Goal: Information Seeking & Learning: Learn about a topic

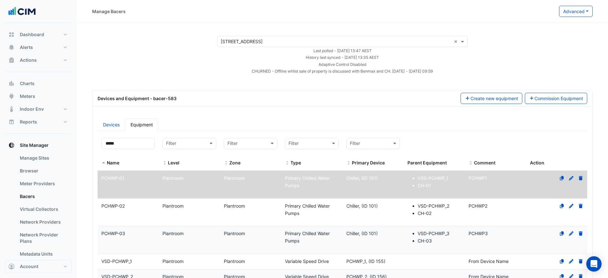
select select "***"
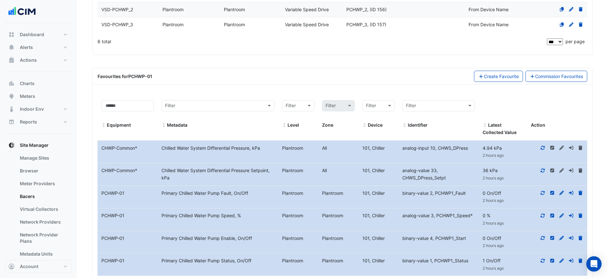
drag, startPoint x: 287, startPoint y: 72, endPoint x: 288, endPoint y: 69, distance: 3.3
click at [288, 71] on div "Favourites for PCHWP-01 Create Favourite Commission Favourites" at bounding box center [343, 76] width 490 height 11
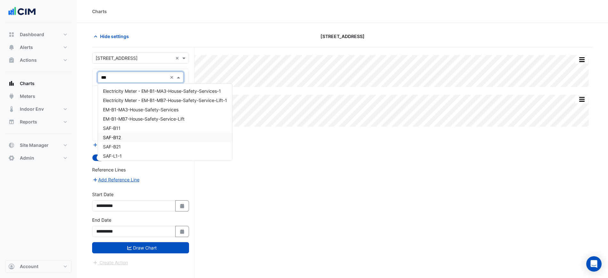
click at [136, 61] on div "Select a Site × 40 Bunda Street ×" at bounding box center [140, 57] width 97 height 11
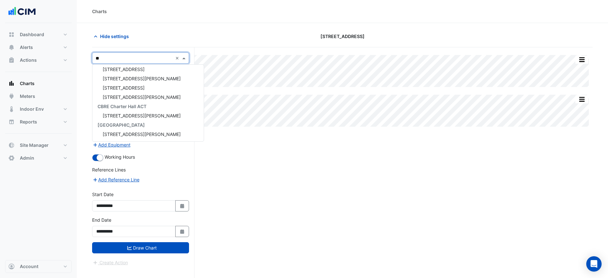
type input "***"
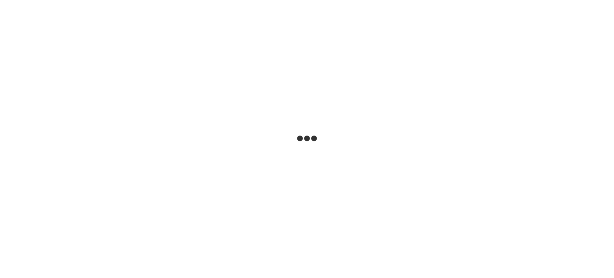
select select "***"
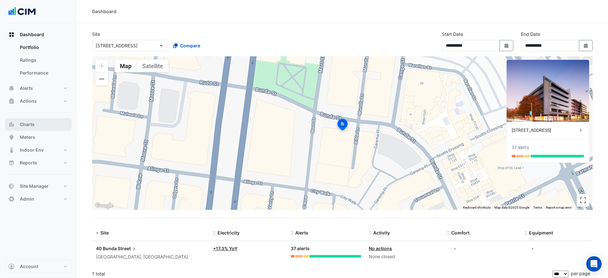
click at [39, 124] on button "Charts" at bounding box center [38, 124] width 67 height 13
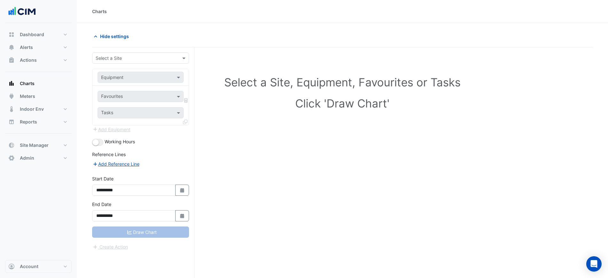
click at [123, 53] on div "Select a Site" at bounding box center [140, 57] width 97 height 11
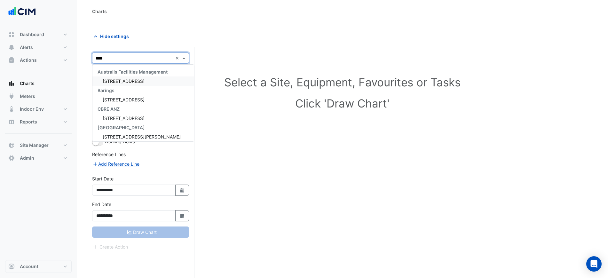
type input "*****"
click at [135, 85] on div "1 Shelley Street" at bounding box center [140, 80] width 96 height 9
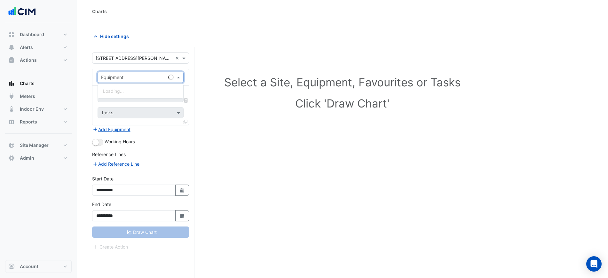
click at [138, 77] on input "text" at bounding box center [134, 77] width 66 height 7
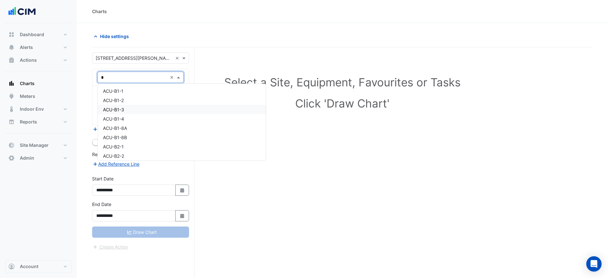
type input "**"
click at [140, 89] on div "AHU-A-CZ" at bounding box center [140, 90] width 85 height 9
click at [142, 104] on div "Favourites Tasks" at bounding box center [140, 105] width 96 height 39
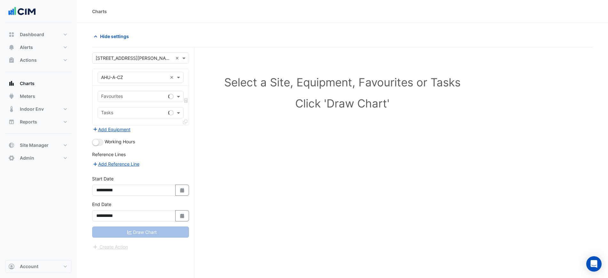
click at [144, 97] on input "text" at bounding box center [133, 97] width 65 height 7
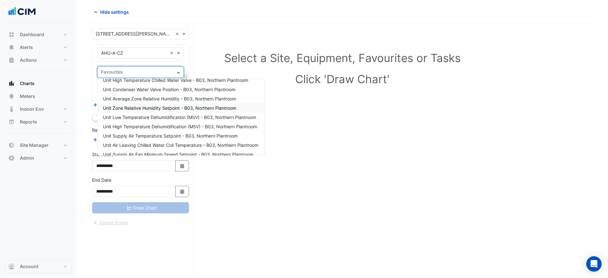
scroll to position [170, 0]
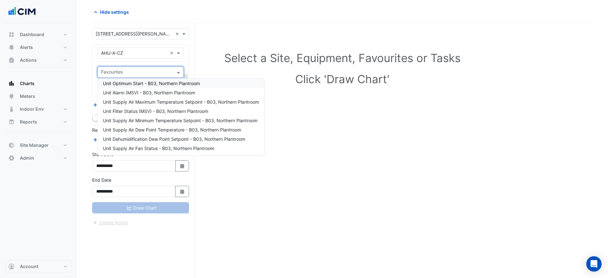
click at [133, 68] on div "Favourites" at bounding box center [135, 72] width 75 height 10
click at [130, 53] on input "text" at bounding box center [134, 53] width 66 height 7
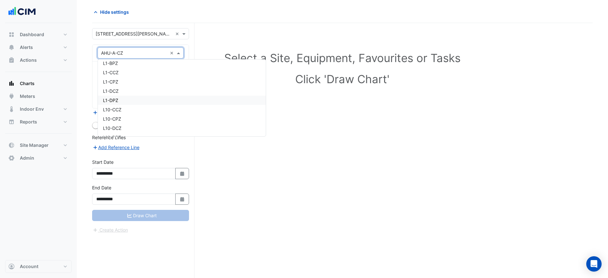
scroll to position [5077, 0]
type input "**"
click at [148, 64] on div "L5-CCZ" at bounding box center [140, 64] width 85 height 9
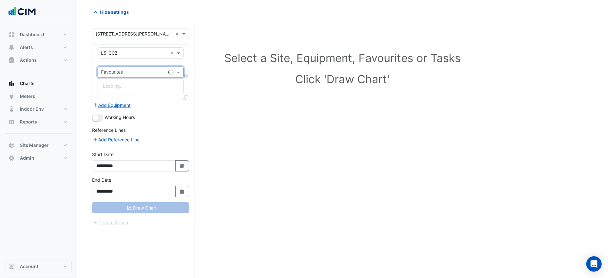
click at [145, 70] on input "text" at bounding box center [133, 72] width 65 height 7
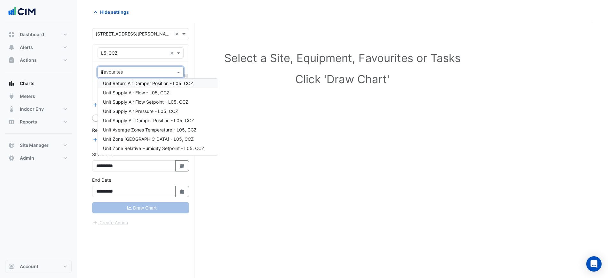
scroll to position [0, 0]
type input "**"
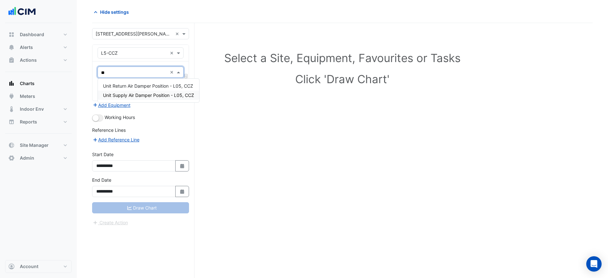
click at [174, 98] on div "Unit Supply Air Damper Position - L05, CCZ" at bounding box center [148, 95] width 101 height 9
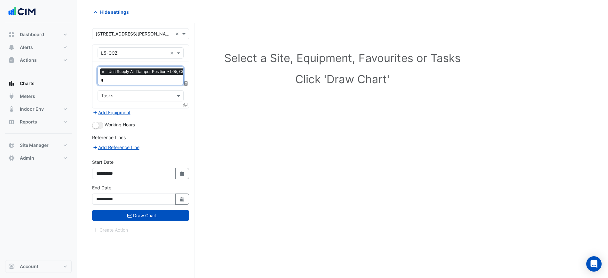
type input "**"
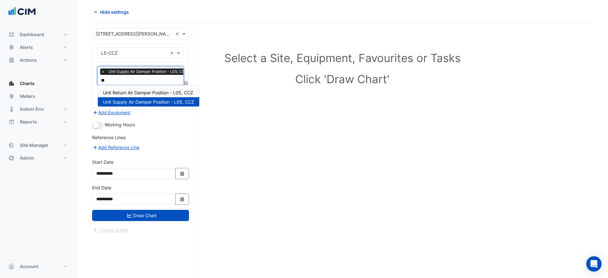
click at [171, 93] on span "Unit Return Air Damper Position - L05, CCZ" at bounding box center [148, 92] width 90 height 5
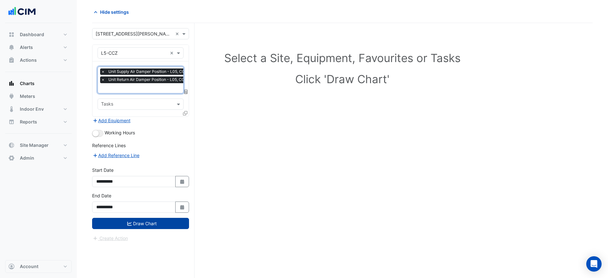
click at [160, 222] on button "Draw Chart" at bounding box center [140, 223] width 97 height 11
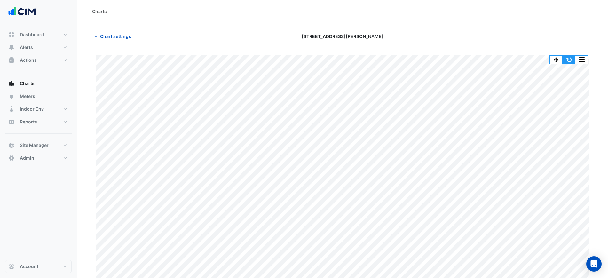
click at [568, 62] on button "button" at bounding box center [569, 60] width 13 height 8
click at [109, 34] on span "Chart settings" at bounding box center [115, 36] width 31 height 7
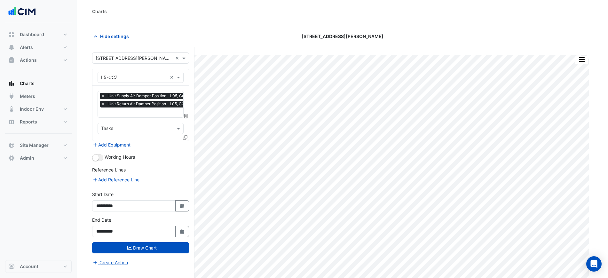
click at [134, 77] on input "text" at bounding box center [134, 77] width 66 height 7
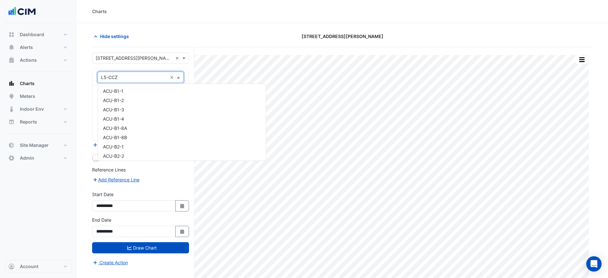
scroll to position [5459, 0]
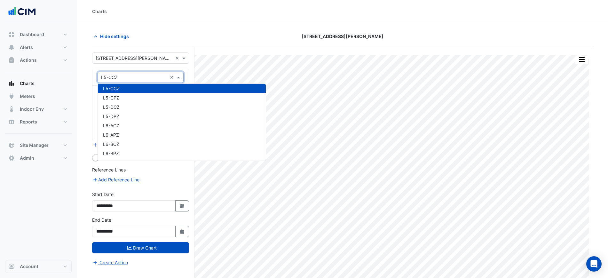
drag, startPoint x: 253, startPoint y: 27, endPoint x: 249, endPoint y: 30, distance: 5.7
click at [254, 26] on section "Hide settings 1 Shelley Street Split All Print Save as JPEG Save as PNG Pivot D…" at bounding box center [342, 162] width 531 height 279
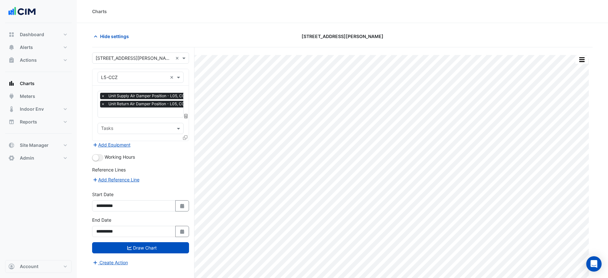
click at [128, 115] on input "text" at bounding box center [146, 113] width 90 height 7
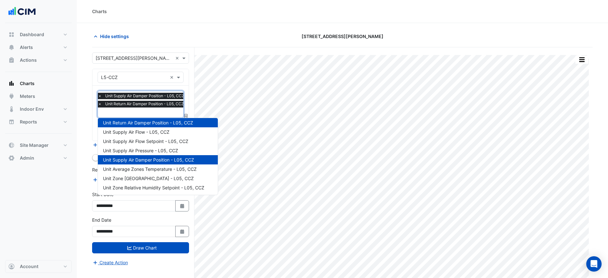
type input "*"
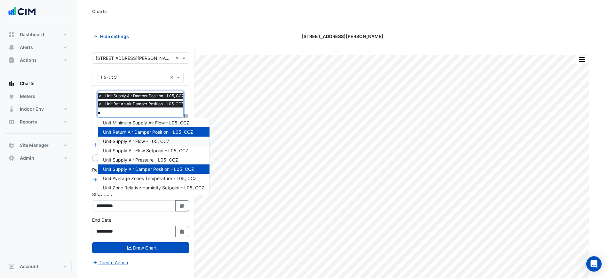
click at [150, 137] on div "Unit Supply Air Flow - L05, CCZ" at bounding box center [154, 141] width 112 height 9
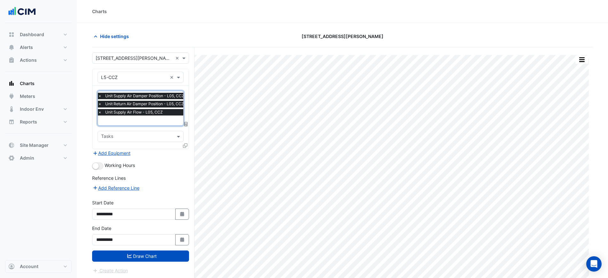
click at [145, 119] on input "text" at bounding box center [143, 121] width 90 height 7
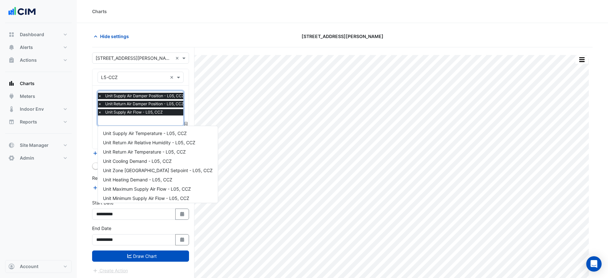
scroll to position [77, 0]
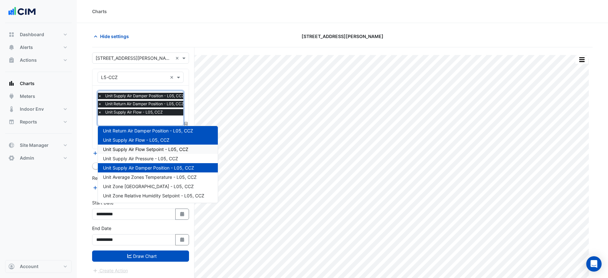
click at [159, 150] on span "Unit Supply Air Flow Setpoint - L05, CCZ" at bounding box center [145, 149] width 85 height 5
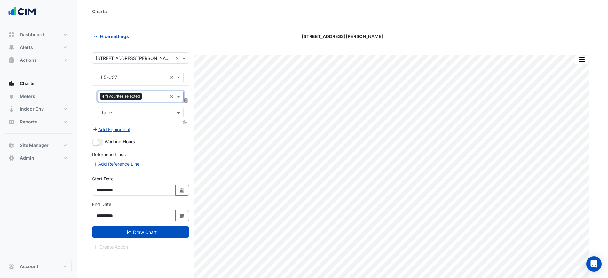
scroll to position [0, 0]
drag, startPoint x: 145, startPoint y: 224, endPoint x: 144, endPoint y: 231, distance: 6.8
click at [145, 225] on div "**********" at bounding box center [140, 214] width 105 height 26
click at [144, 231] on button "Draw Chart" at bounding box center [140, 232] width 97 height 11
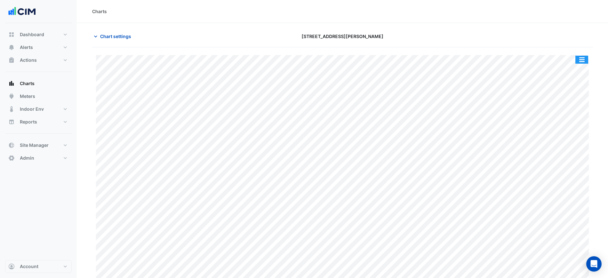
drag, startPoint x: 581, startPoint y: 60, endPoint x: 582, endPoint y: 65, distance: 5.0
click at [581, 61] on button "button" at bounding box center [582, 60] width 13 height 8
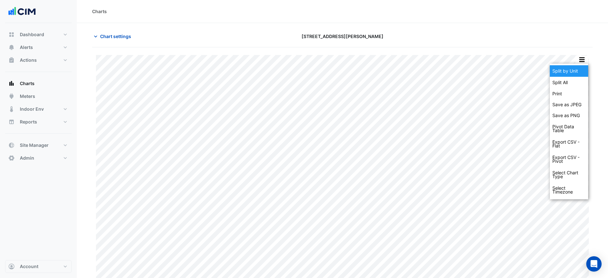
click at [581, 68] on div "Split by Unit" at bounding box center [569, 71] width 38 height 12
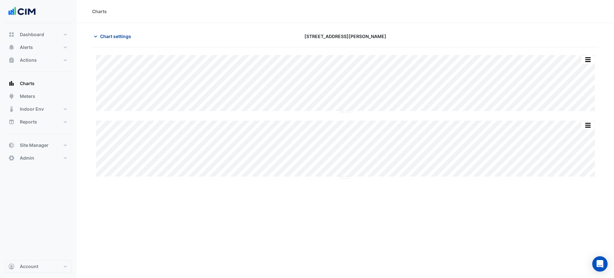
click at [95, 38] on icon "button" at bounding box center [95, 36] width 6 height 6
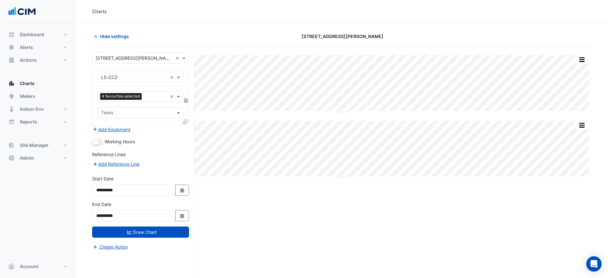
click at [134, 80] on input "text" at bounding box center [134, 77] width 66 height 7
type input "*****"
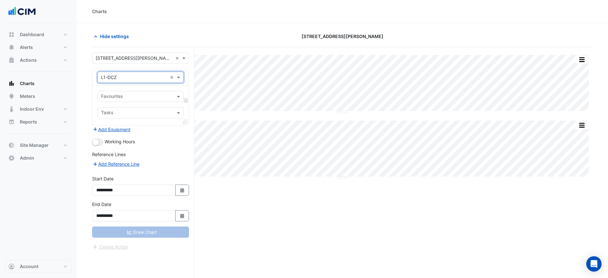
click at [142, 95] on input "text" at bounding box center [137, 97] width 72 height 7
type input "*"
click at [214, 36] on div "Hide settings" at bounding box center [173, 36] width 170 height 11
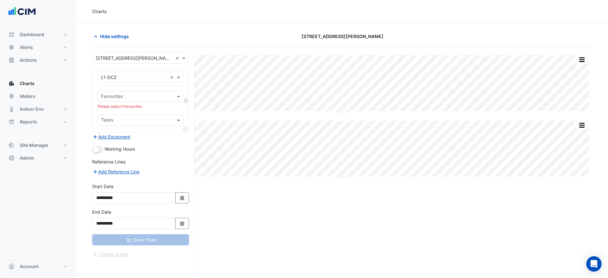
click at [129, 96] on input "text" at bounding box center [137, 97] width 72 height 7
drag, startPoint x: 103, startPoint y: 84, endPoint x: 108, endPoint y: 82, distance: 5.5
click at [103, 84] on div "Equipment × L1-DCZ ×" at bounding box center [140, 77] width 96 height 17
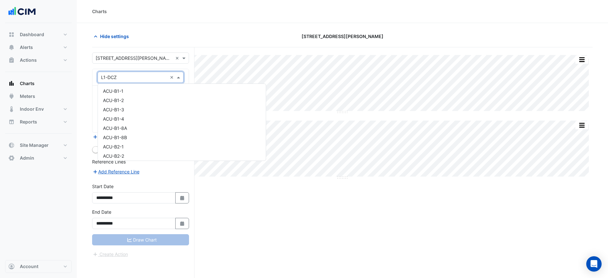
click at [109, 81] on div "Equipment × L1-DCZ ×" at bounding box center [141, 77] width 86 height 11
type input "****"
drag, startPoint x: 114, startPoint y: 91, endPoint x: 110, endPoint y: 91, distance: 3.9
click at [110, 91] on span "L4-DCZ" at bounding box center [111, 90] width 17 height 5
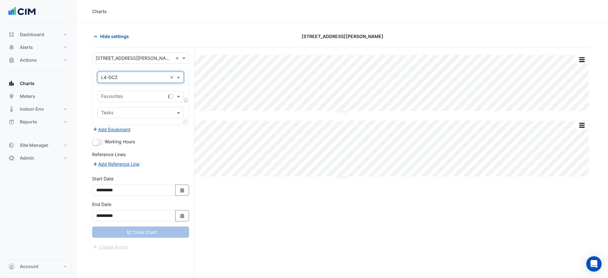
click at [129, 84] on div "Equipment × L4-DCZ ×" at bounding box center [140, 77] width 96 height 17
click at [129, 80] on div "Equipment × L4-DCZ" at bounding box center [132, 77] width 69 height 7
type input "******"
click at [126, 93] on div "Favourites" at bounding box center [132, 97] width 68 height 10
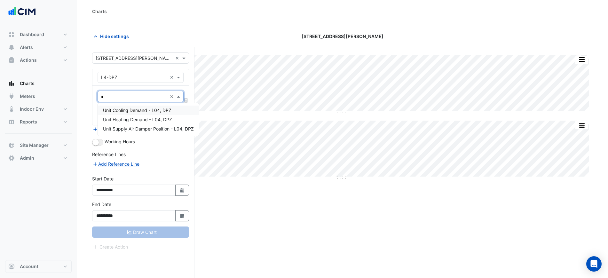
type input "**"
click at [151, 111] on span "Unit Supply Air Damper Position - L04, DPZ" at bounding box center [148, 110] width 91 height 5
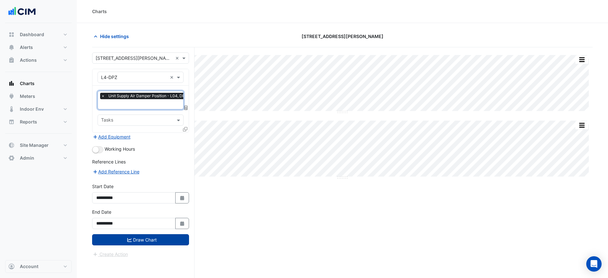
click at [158, 239] on button "Draw Chart" at bounding box center [140, 239] width 97 height 11
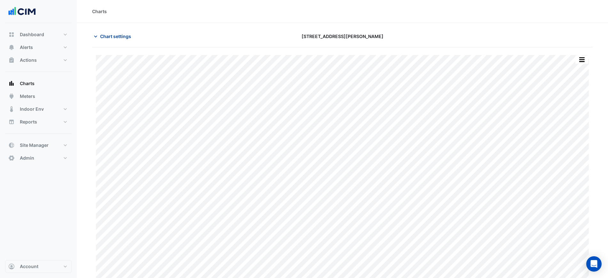
click at [135, 38] on button "Chart settings" at bounding box center [113, 36] width 43 height 11
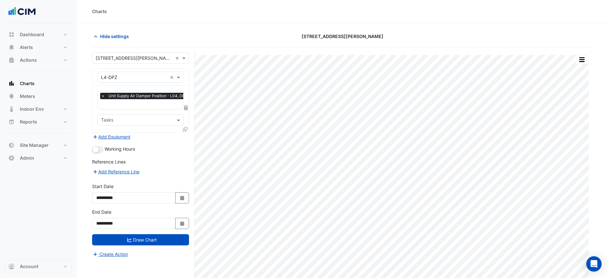
click at [128, 100] on div "× Unit Supply Air Damper Position - L04, DPZ" at bounding box center [145, 97] width 91 height 8
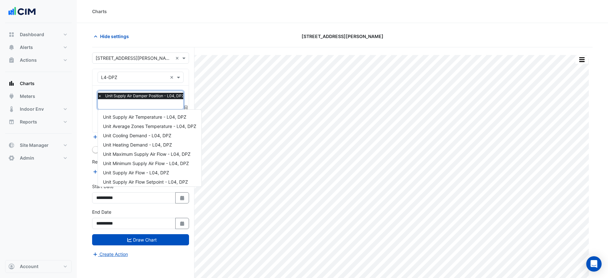
scroll to position [21, 0]
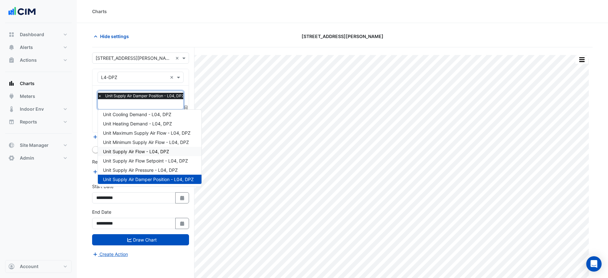
click at [166, 152] on span "Unit Supply Air Flow - L04, DPZ" at bounding box center [136, 151] width 66 height 5
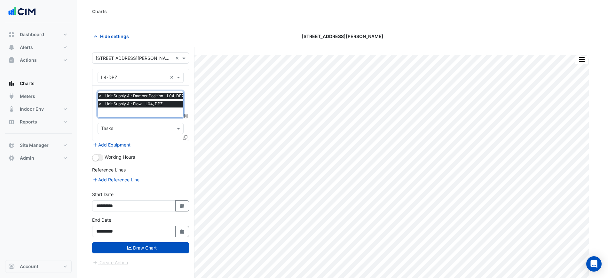
click at [166, 242] on button "Draw Chart" at bounding box center [140, 247] width 97 height 11
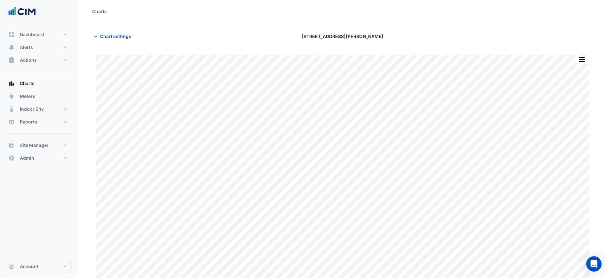
click at [124, 37] on span "Chart settings" at bounding box center [115, 36] width 31 height 7
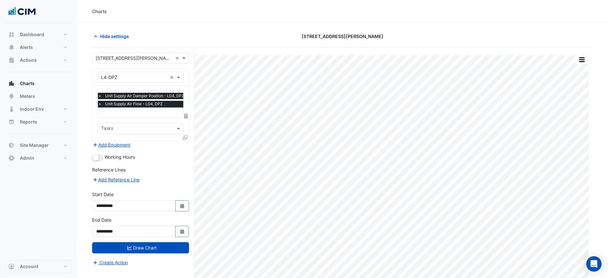
click at [123, 76] on input "text" at bounding box center [134, 77] width 66 height 7
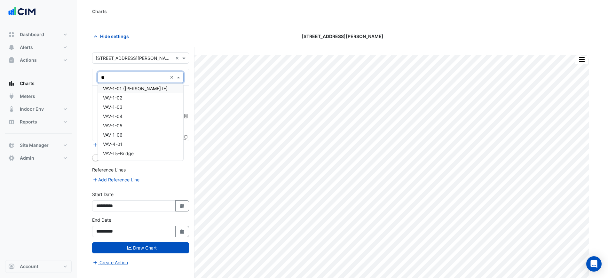
type input "***"
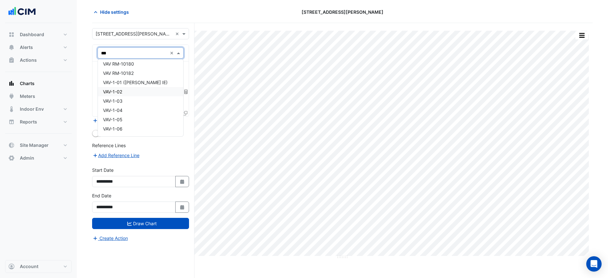
scroll to position [689, 0]
click at [124, 118] on div "VAV-4-01" at bounding box center [140, 119] width 85 height 9
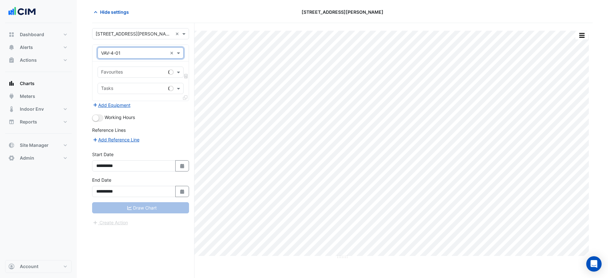
click at [142, 70] on input "text" at bounding box center [133, 72] width 65 height 7
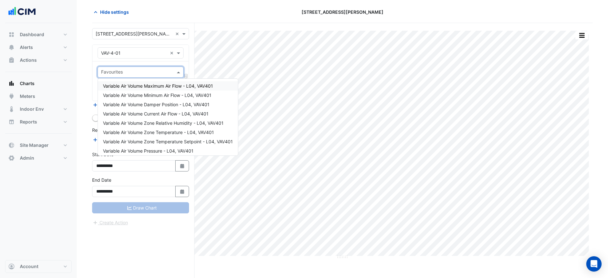
type input "*"
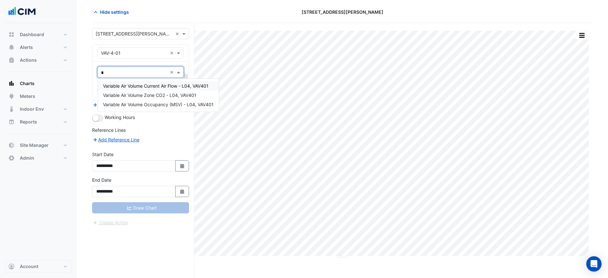
drag, startPoint x: 144, startPoint y: 86, endPoint x: 143, endPoint y: 92, distance: 5.8
click at [144, 86] on span "Variable Air Volume Current Air Flow - L04, VAV401" at bounding box center [156, 85] width 106 height 5
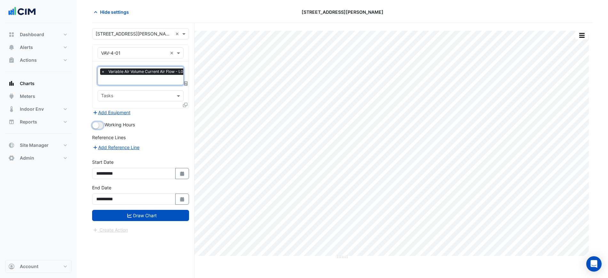
click at [98, 127] on button "button" at bounding box center [97, 125] width 11 height 7
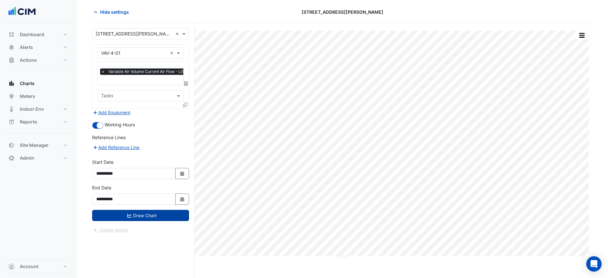
click at [150, 219] on button "Draw Chart" at bounding box center [140, 215] width 97 height 11
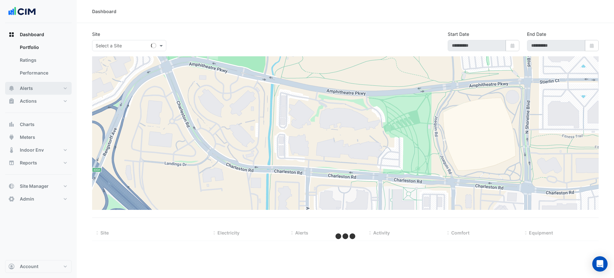
click at [47, 89] on button "Alerts" at bounding box center [38, 88] width 67 height 13
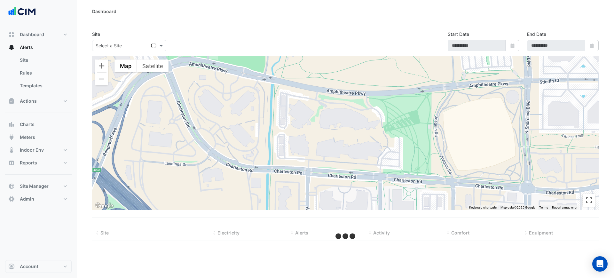
click at [107, 50] on div "Select a Site" at bounding box center [129, 45] width 74 height 11
type input "*******"
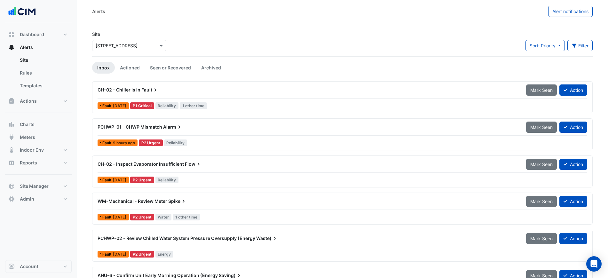
click at [121, 49] on div "Select a Site × 40 Bunda Street" at bounding box center [129, 45] width 74 height 11
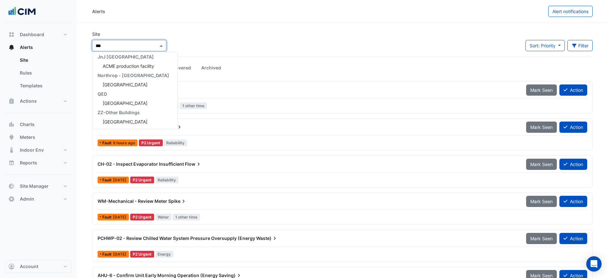
type input "****"
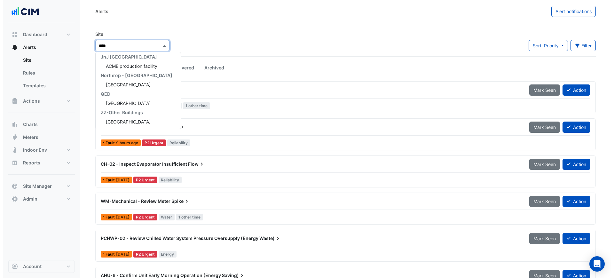
scroll to position [95, 0]
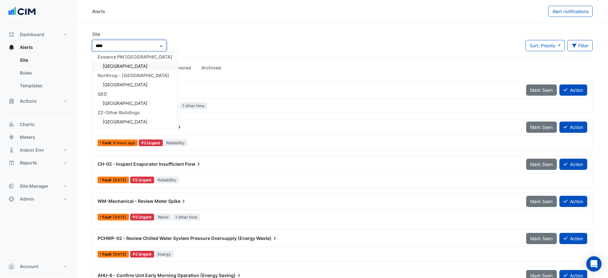
click at [122, 63] on div "[GEOGRAPHIC_DATA]" at bounding box center [134, 65] width 85 height 9
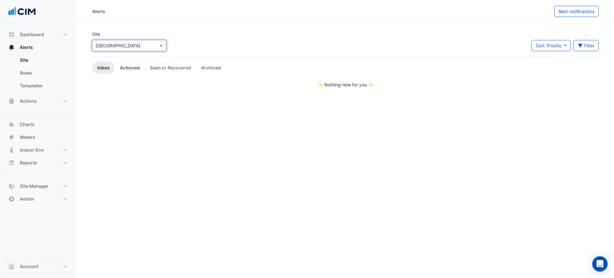
click at [132, 71] on link "Actioned" at bounding box center [130, 68] width 30 height 12
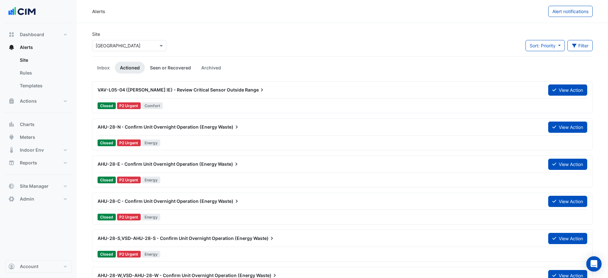
click at [156, 66] on link "Seen or Recovered" at bounding box center [170, 68] width 51 height 12
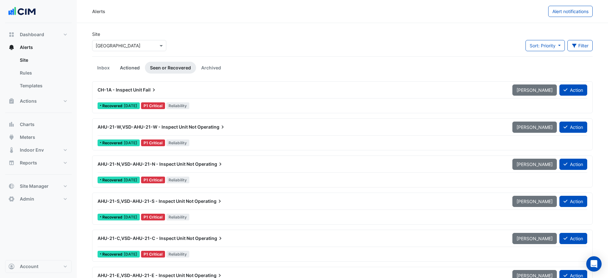
click at [134, 67] on link "Actioned" at bounding box center [130, 68] width 30 height 12
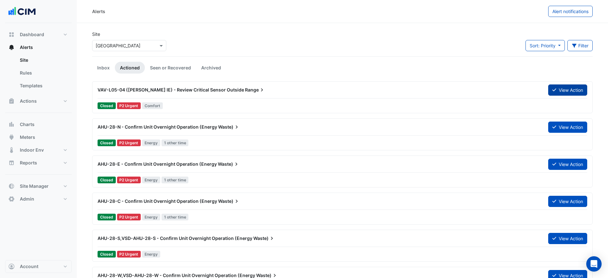
click at [554, 92] on icon at bounding box center [555, 90] width 4 height 4
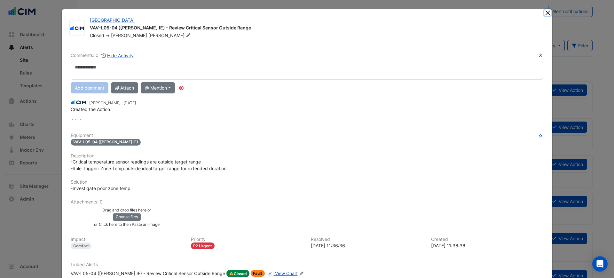
click at [545, 13] on button "Close" at bounding box center [548, 12] width 7 height 7
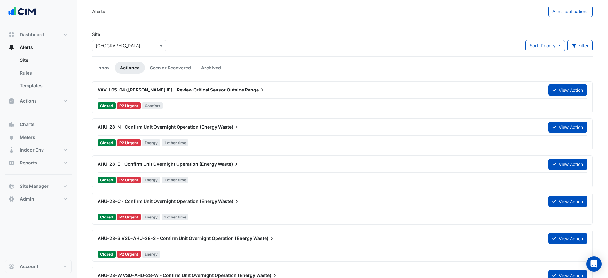
click at [157, 72] on link "Seen or Recovered" at bounding box center [170, 68] width 51 height 12
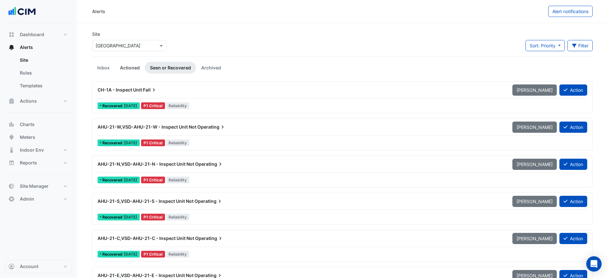
click at [128, 68] on link "Actioned" at bounding box center [130, 68] width 30 height 12
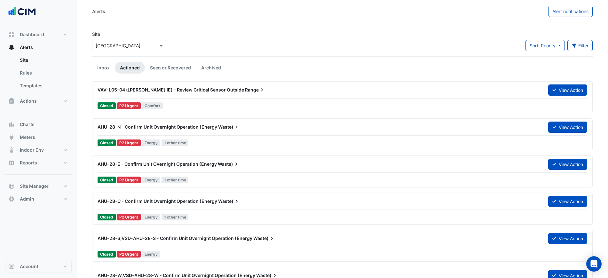
click at [290, 52] on div "Site Select a Site × Chifley Tower Sort: Priority Priority Updated Filter Title…" at bounding box center [342, 44] width 508 height 26
click at [30, 137] on span "Meters" at bounding box center [27, 137] width 15 height 6
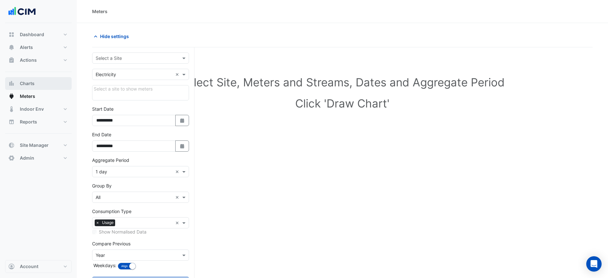
click at [35, 82] on button "Charts" at bounding box center [38, 83] width 67 height 13
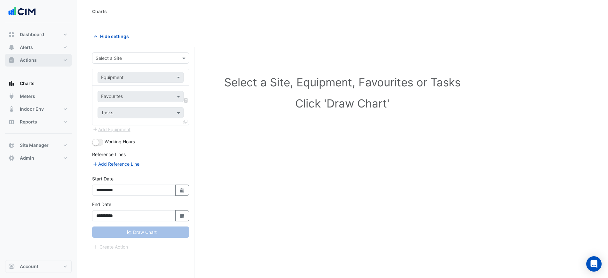
click at [34, 57] on span "Actions" at bounding box center [28, 60] width 17 height 6
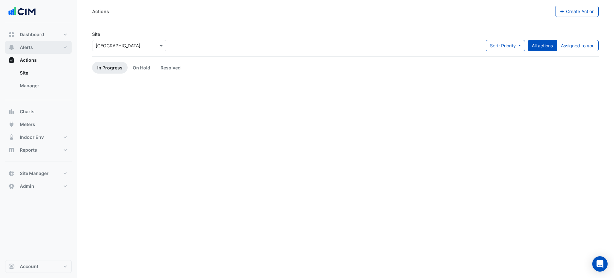
click at [39, 51] on button "Alerts" at bounding box center [38, 47] width 67 height 13
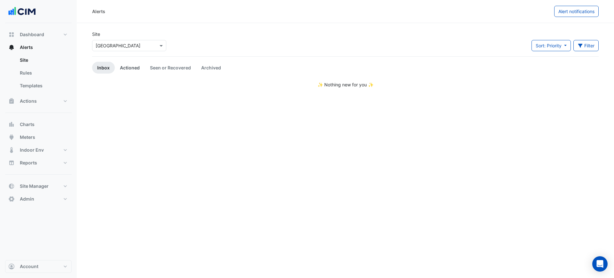
click at [133, 68] on link "Actioned" at bounding box center [130, 68] width 30 height 12
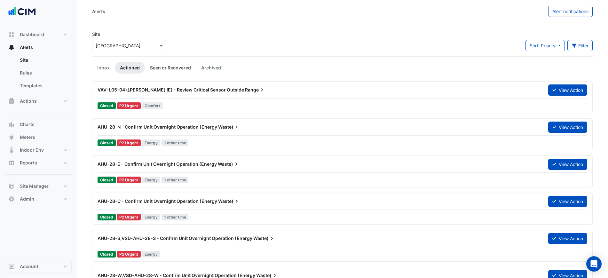
click at [158, 67] on link "Seen or Recovered" at bounding box center [170, 68] width 51 height 12
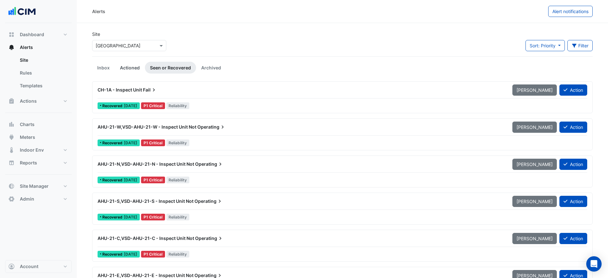
click at [131, 69] on link "Actioned" at bounding box center [130, 68] width 30 height 12
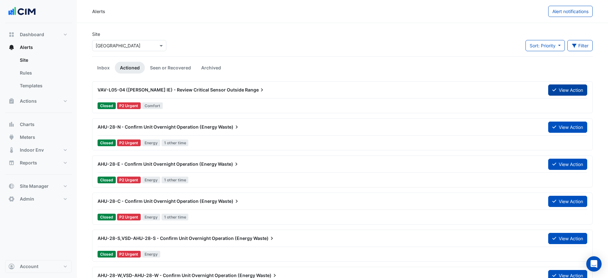
click at [558, 88] on button "View Action" at bounding box center [567, 89] width 39 height 11
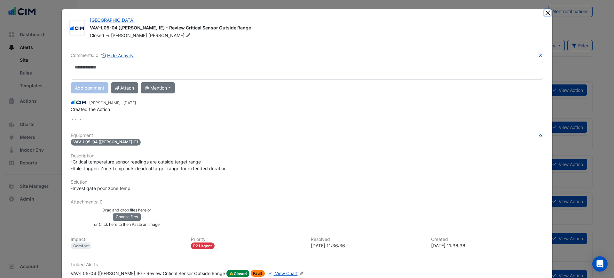
click at [546, 15] on button "Close" at bounding box center [548, 12] width 7 height 7
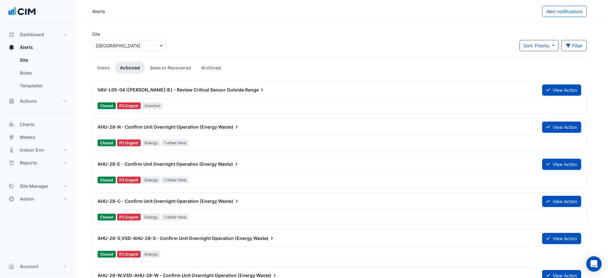
click at [438, 34] on div "Site Select a Site × Chifley Tower Sort: Priority Priority Updated Filter Title…" at bounding box center [339, 44] width 502 height 26
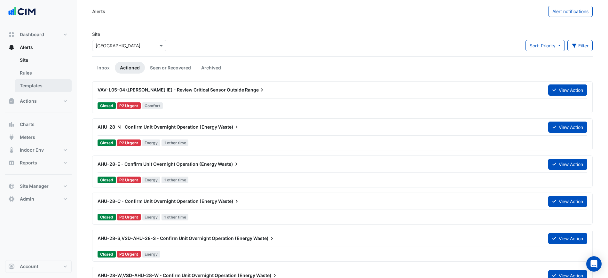
click at [47, 84] on link "Templates" at bounding box center [43, 85] width 57 height 13
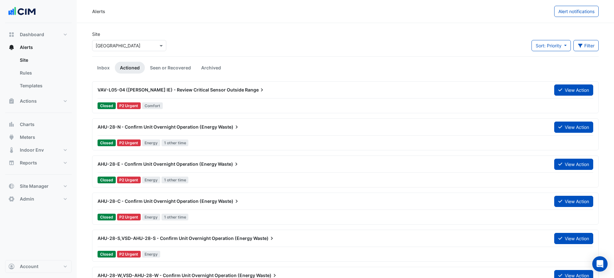
select select
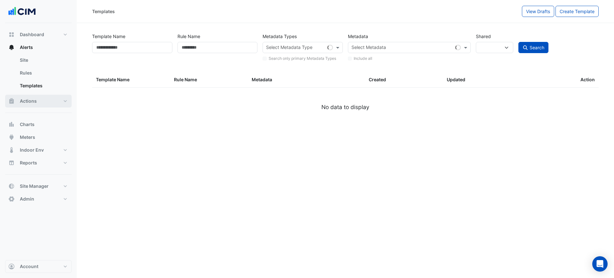
click at [42, 95] on button "Actions" at bounding box center [38, 101] width 67 height 13
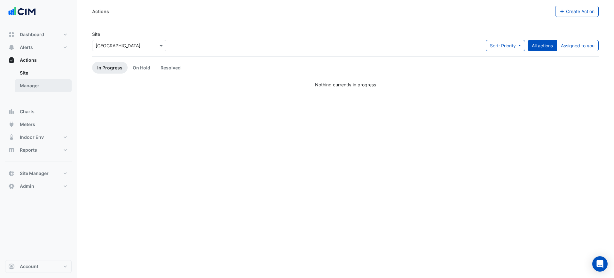
click at [44, 87] on link "Manager" at bounding box center [43, 85] width 57 height 13
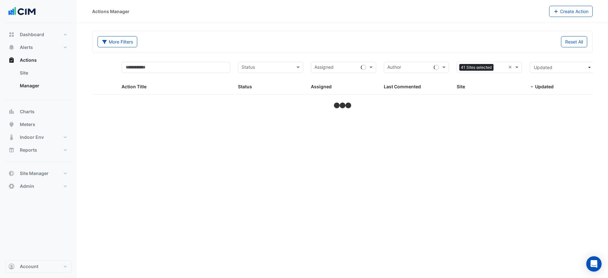
select select "***"
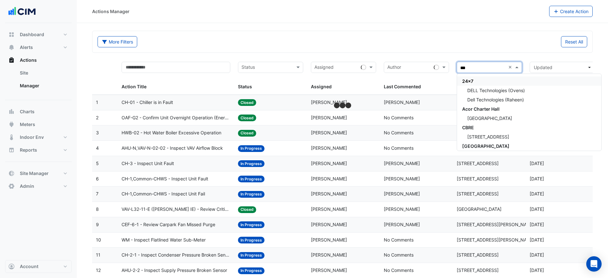
type input "****"
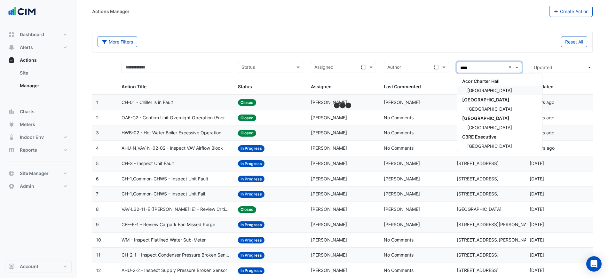
click at [507, 87] on div "[GEOGRAPHIC_DATA]" at bounding box center [499, 90] width 85 height 9
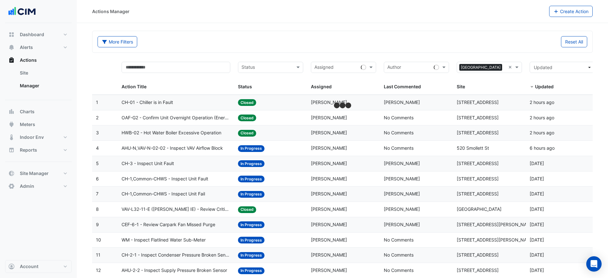
click at [486, 46] on div "Reset All" at bounding box center [467, 41] width 249 height 11
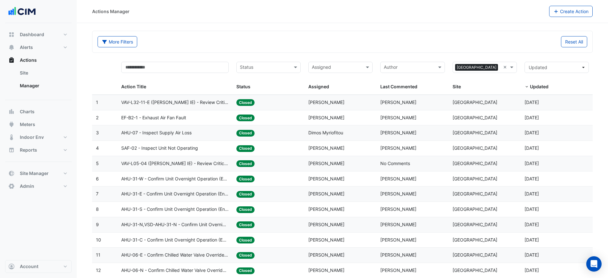
click at [471, 102] on span "[GEOGRAPHIC_DATA]" at bounding box center [475, 102] width 45 height 5
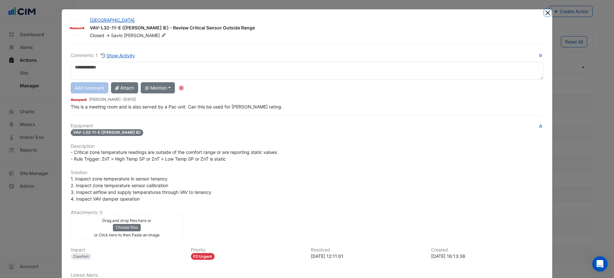
click at [545, 11] on button "Close" at bounding box center [548, 12] width 7 height 7
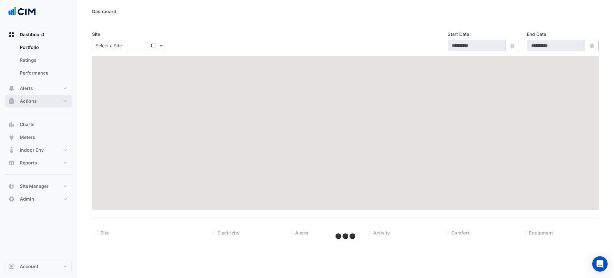
click at [36, 96] on button "Actions" at bounding box center [38, 101] width 67 height 13
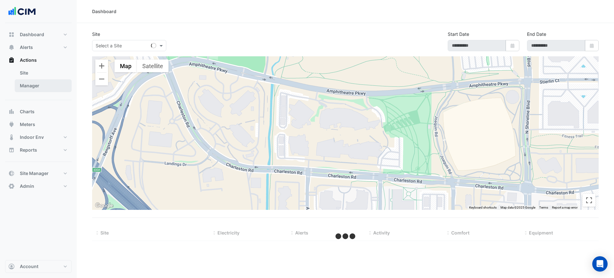
click at [40, 88] on link "Manager" at bounding box center [43, 85] width 57 height 13
click at [63, 88] on link "Manager" at bounding box center [43, 85] width 57 height 13
click at [60, 84] on link "Manager" at bounding box center [43, 85] width 57 height 13
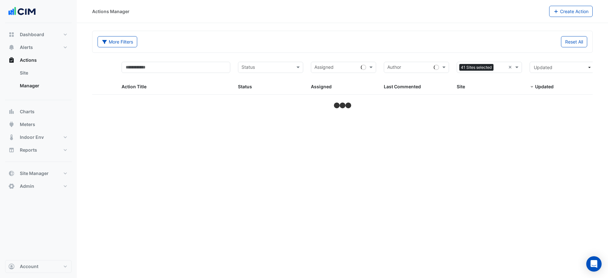
select select "***"
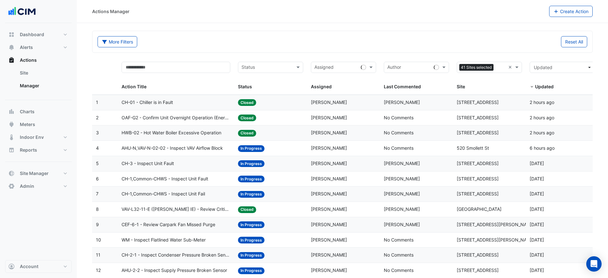
click at [368, 103] on div "Assigned: Alex Thomson" at bounding box center [343, 102] width 65 height 7
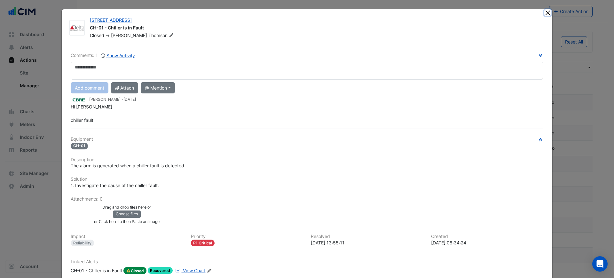
click at [545, 15] on button "Close" at bounding box center [548, 12] width 7 height 7
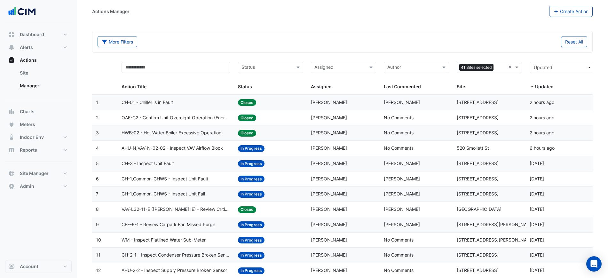
click at [434, 131] on div "Last Commented: No Comments" at bounding box center [416, 132] width 65 height 7
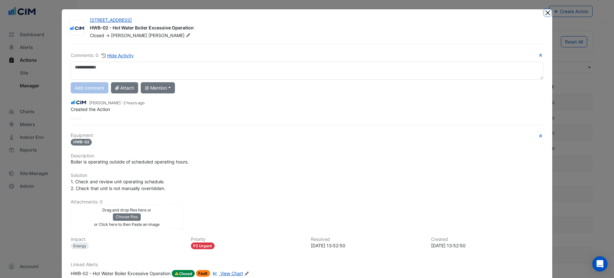
click at [545, 15] on button "Close" at bounding box center [548, 12] width 7 height 7
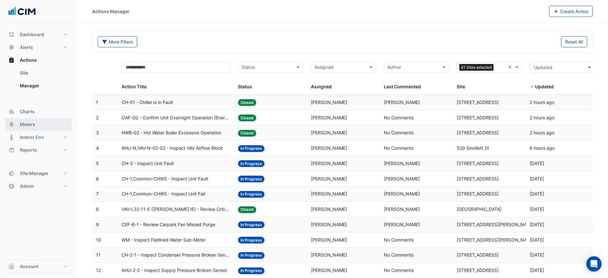
click at [37, 124] on button "Meters" at bounding box center [38, 124] width 67 height 13
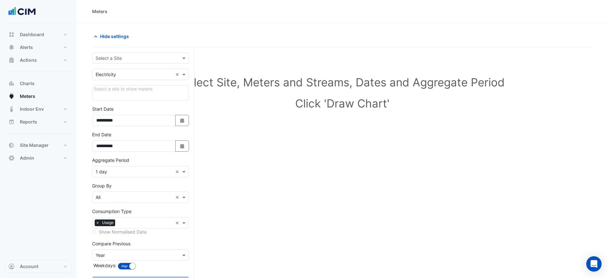
click at [124, 64] on form "**********" at bounding box center [140, 176] width 97 height 248
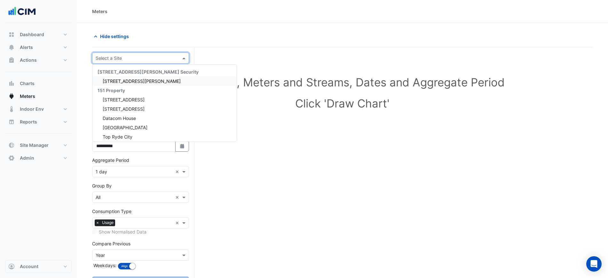
click at [126, 60] on input "text" at bounding box center [134, 58] width 77 height 7
type input "**"
click at [133, 105] on div "[GEOGRAPHIC_DATA]" at bounding box center [164, 108] width 144 height 9
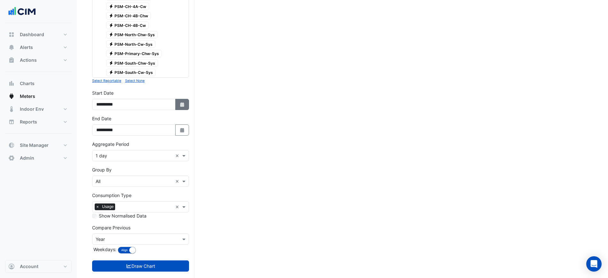
scroll to position [311, 0]
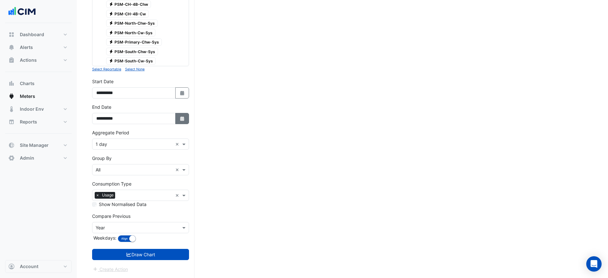
click at [186, 121] on button "Select Date" at bounding box center [182, 118] width 14 height 11
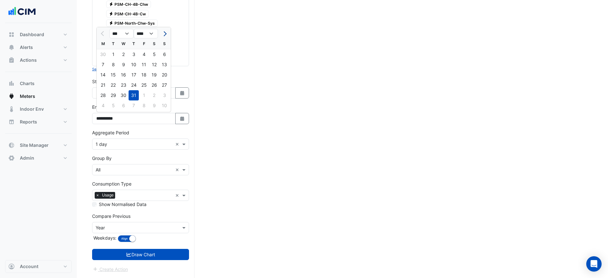
drag, startPoint x: 170, startPoint y: 36, endPoint x: 166, endPoint y: 33, distance: 4.2
click at [167, 34] on div at bounding box center [164, 33] width 13 height 10
click at [166, 33] on span "Next month" at bounding box center [164, 33] width 5 height 5
select select "*"
click at [163, 93] on div "31" at bounding box center [164, 95] width 10 height 10
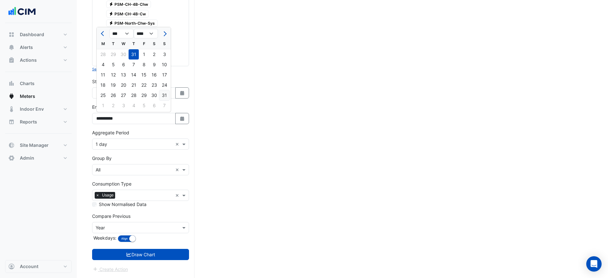
type input "**********"
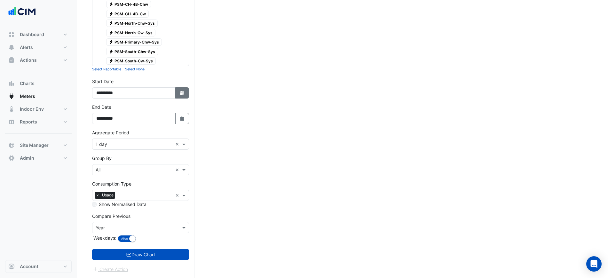
click at [180, 93] on icon "Select Date" at bounding box center [183, 93] width 6 height 4
select select "*"
select select "****"
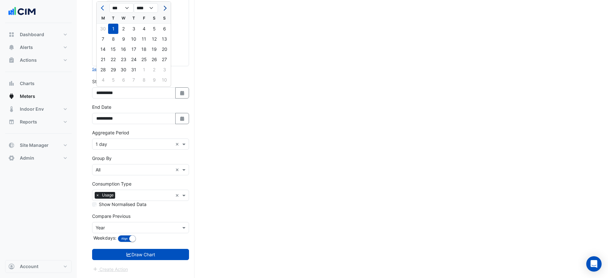
click at [164, 9] on span "Next month" at bounding box center [164, 8] width 5 height 5
select select "*"
click at [146, 28] on div "1" at bounding box center [144, 29] width 10 height 10
type input "**********"
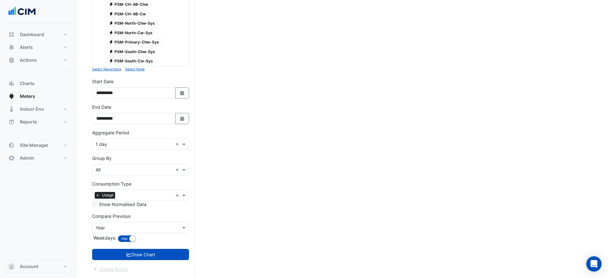
click at [123, 150] on form "Select a Site × Chifley Tower × Utility Type × Electricity × Expand All Collaps…" at bounding box center [140, 7] width 97 height 531
click at [123, 149] on form "Select a Site × Chifley Tower × Utility Type × Electricity × Expand All Collaps…" at bounding box center [140, 7] width 97 height 531
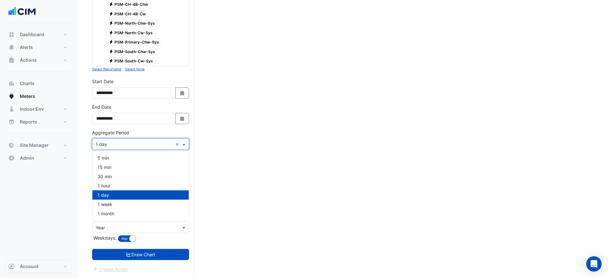
click at [124, 146] on input "text" at bounding box center [134, 144] width 77 height 7
click at [121, 186] on div "1 hour" at bounding box center [140, 185] width 96 height 9
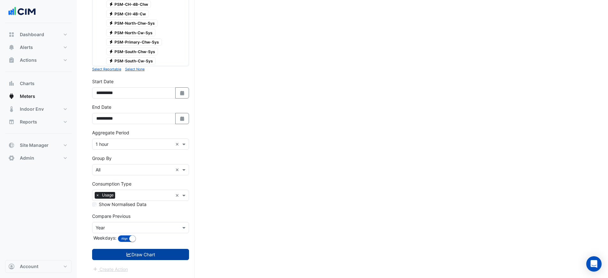
click at [166, 250] on button "Draw Chart" at bounding box center [140, 254] width 97 height 11
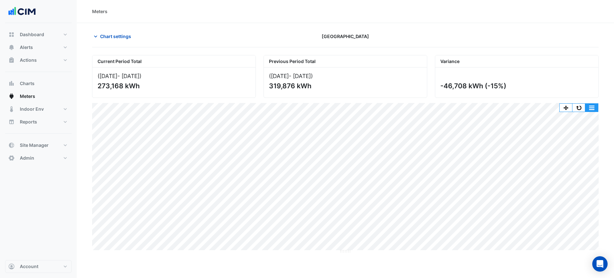
click at [591, 108] on button "button" at bounding box center [592, 108] width 13 height 8
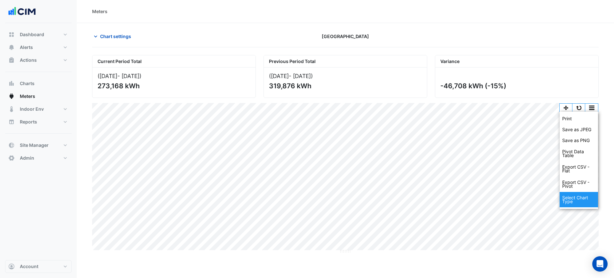
click at [567, 198] on div "Select Chart Type" at bounding box center [579, 199] width 38 height 15
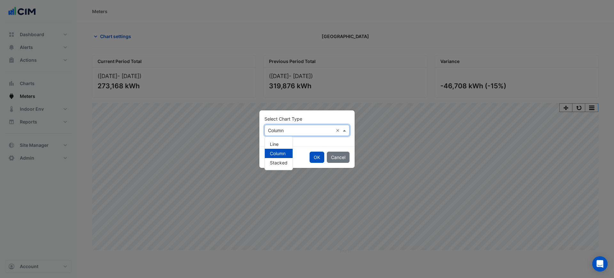
drag, startPoint x: 303, startPoint y: 130, endPoint x: 292, endPoint y: 137, distance: 12.2
click at [301, 132] on input "text" at bounding box center [300, 130] width 65 height 7
click at [286, 140] on div "Line" at bounding box center [279, 144] width 28 height 9
click at [314, 151] on div "OK Cancel" at bounding box center [307, 157] width 95 height 22
click at [315, 152] on button "OK" at bounding box center [317, 157] width 15 height 11
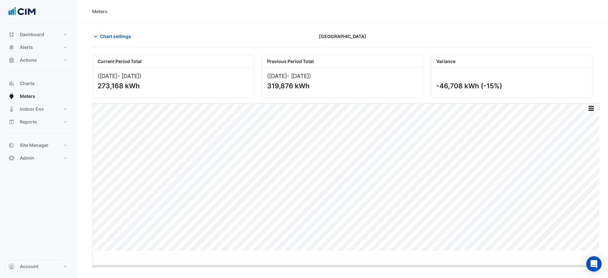
drag, startPoint x: 344, startPoint y: 251, endPoint x: 366, endPoint y: 296, distance: 50.5
click at [366, 278] on html "Meters Chart settings Chifley Tower Current Period Total (01 Aug 25 - 31 Aug 25…" at bounding box center [304, 139] width 608 height 278
click at [576, 107] on button "button" at bounding box center [573, 108] width 13 height 8
click at [45, 142] on span "Site Manager" at bounding box center [34, 145] width 29 height 6
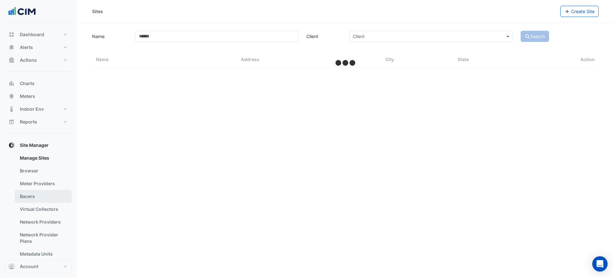
click at [41, 195] on link "Bacers" at bounding box center [43, 196] width 57 height 13
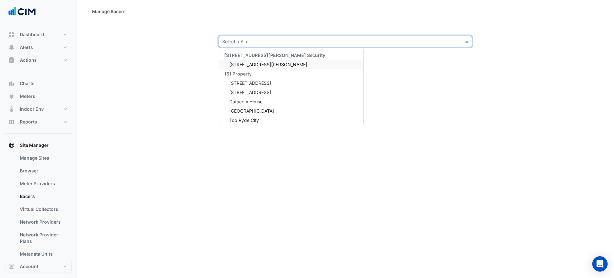
click at [256, 44] on input "text" at bounding box center [339, 41] width 234 height 7
type input "*********"
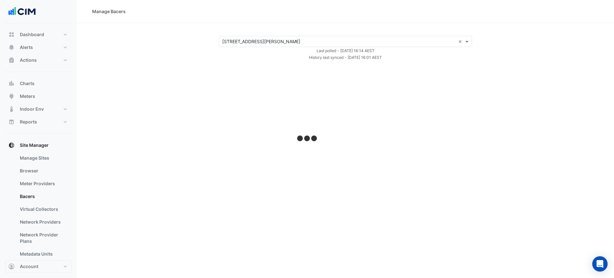
select select "***"
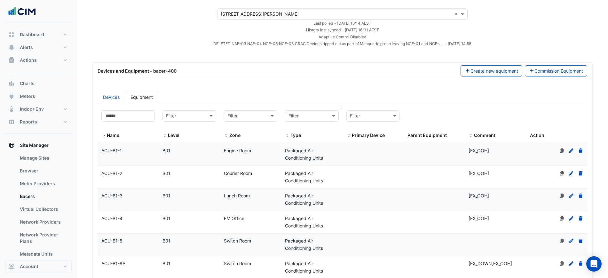
scroll to position [40, 0]
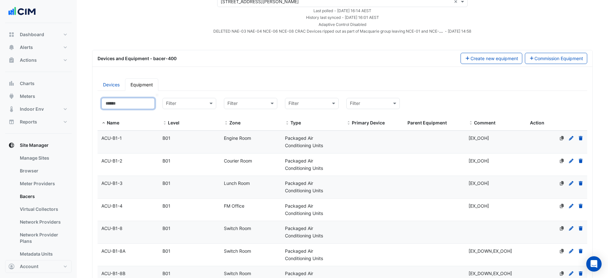
click at [136, 103] on input at bounding box center [127, 103] width 53 height 11
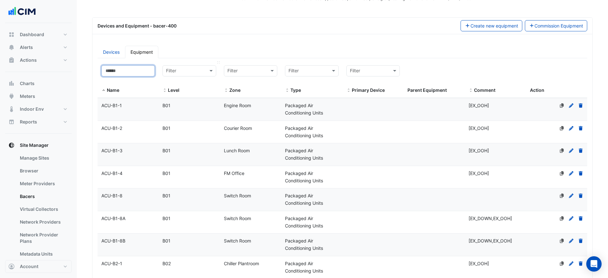
scroll to position [120, 0]
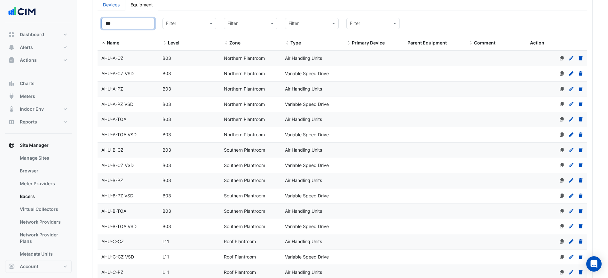
drag, startPoint x: 132, startPoint y: 21, endPoint x: 122, endPoint y: 27, distance: 11.7
click at [68, 16] on div "Manage Bacers Advanced View Collector Notes View scan history View Metadata Pre…" at bounding box center [304, 266] width 608 height 772
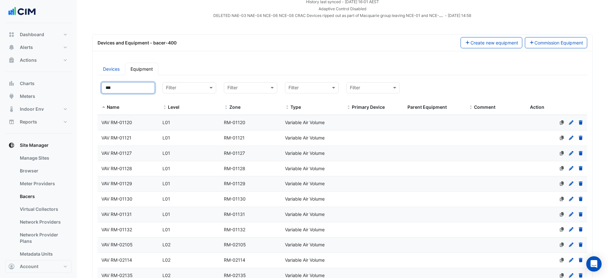
scroll to position [0, 0]
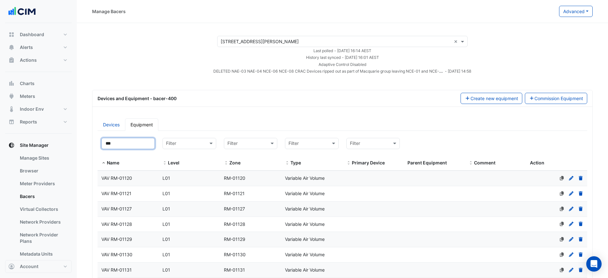
drag, startPoint x: 132, startPoint y: 140, endPoint x: 88, endPoint y: 140, distance: 44.5
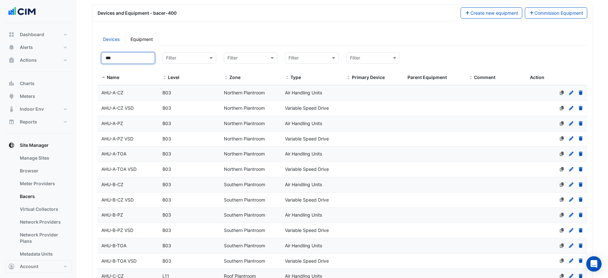
scroll to position [80, 0]
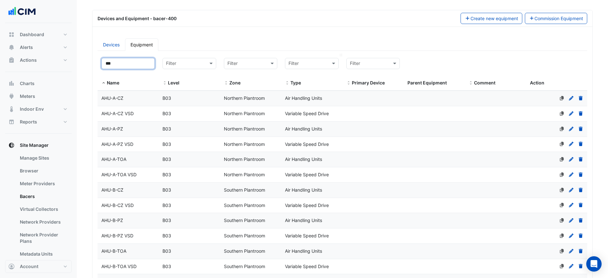
type input "***"
click at [295, 64] on input "text" at bounding box center [306, 63] width 34 height 7
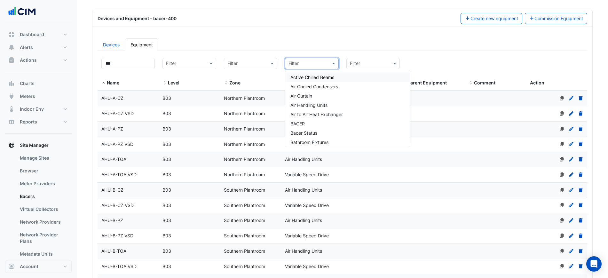
type input "*"
drag, startPoint x: 320, startPoint y: 113, endPoint x: 343, endPoint y: 106, distance: 24.0
click at [343, 106] on div "Air Handling Units" at bounding box center [347, 104] width 125 height 9
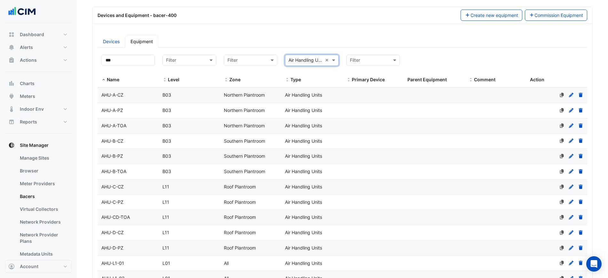
scroll to position [25, 0]
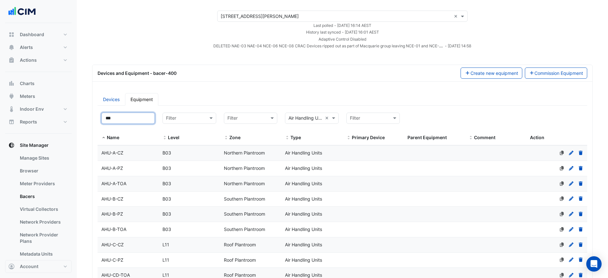
drag, startPoint x: 125, startPoint y: 121, endPoint x: 83, endPoint y: 119, distance: 42.3
click at [83, 119] on section "Select a Site × 1 Shelley Street × Last polled - Thu 28-Aug-2025 16:14 AEST His…" at bounding box center [342, 251] width 531 height 507
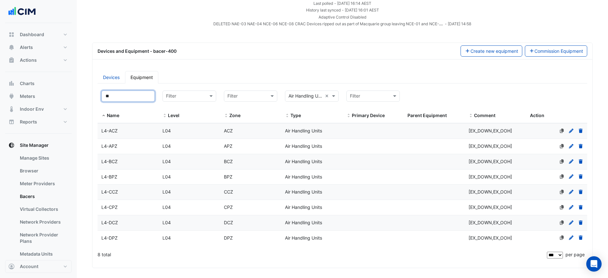
scroll to position [65, 0]
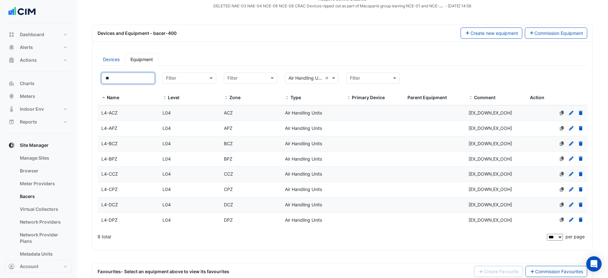
type input "**"
click at [131, 199] on datatable-body-cell "Name L4-DCZ" at bounding box center [128, 204] width 61 height 15
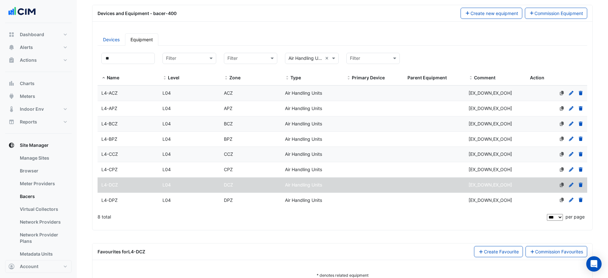
scroll to position [104, 0]
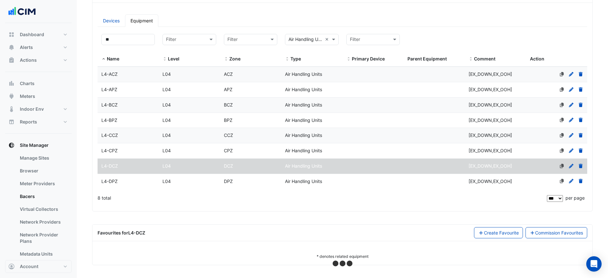
select select "***"
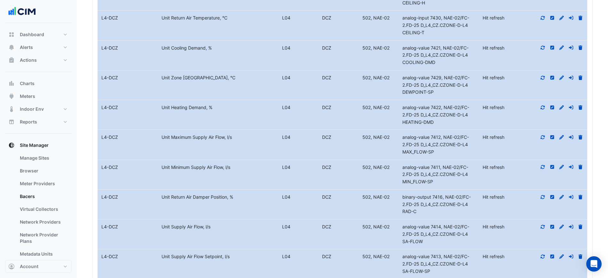
scroll to position [464, 0]
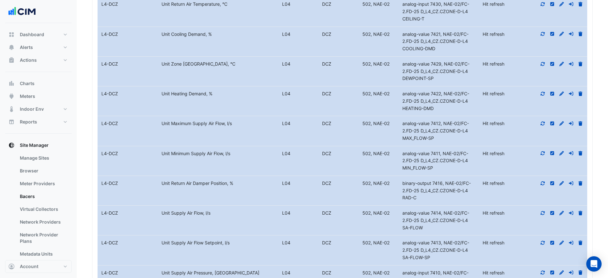
drag, startPoint x: 434, startPoint y: 229, endPoint x: 427, endPoint y: 222, distance: 10.0
click at [427, 222] on div "analog-value 7414, NAE-02/FC-2.FD-25 D_L4_CZ.CZONE-D-L4 SA-FLOW" at bounding box center [439, 221] width 80 height 22
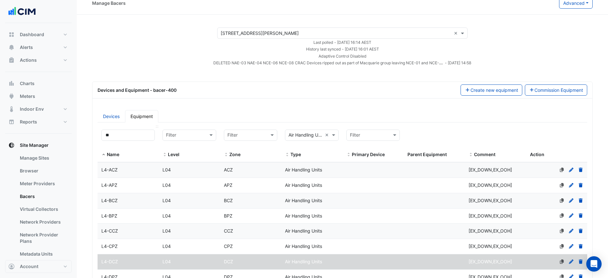
scroll to position [0, 0]
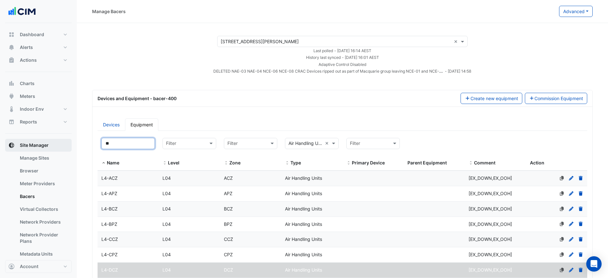
drag, startPoint x: 123, startPoint y: 143, endPoint x: 69, endPoint y: 142, distance: 54.1
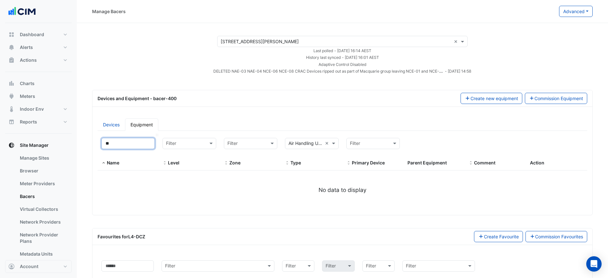
type input "*"
select select "***"
type input "*"
select select "***"
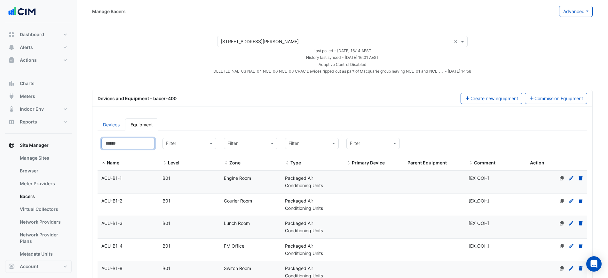
click at [136, 145] on input at bounding box center [127, 143] width 53 height 11
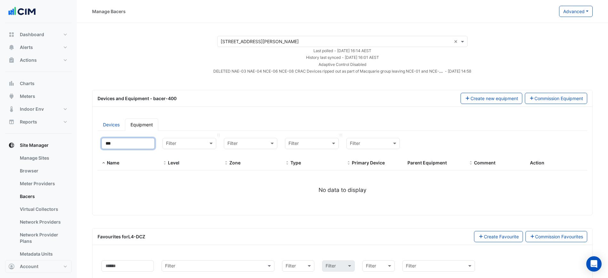
type input "**"
select select "***"
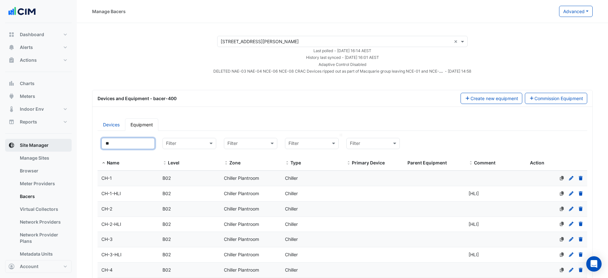
drag, startPoint x: 124, startPoint y: 141, endPoint x: 65, endPoint y: 140, distance: 59.5
type input "*"
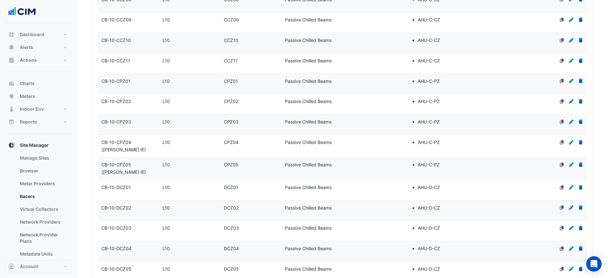
scroll to position [880, 0]
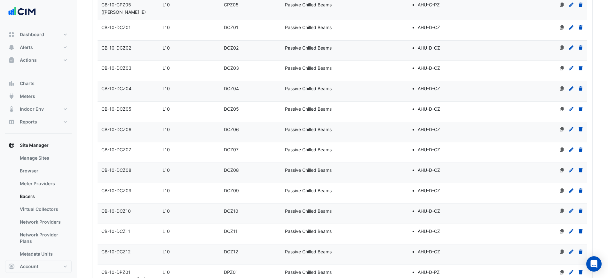
type input "**"
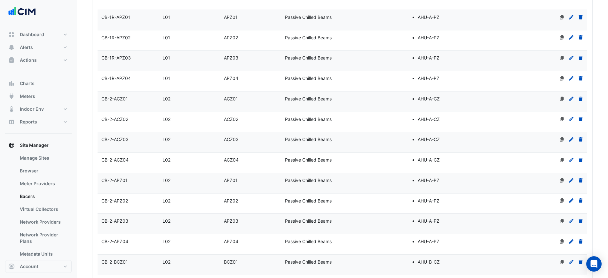
click at [255, 153] on datatable-body-cell "Zone ACZ04" at bounding box center [250, 163] width 61 height 20
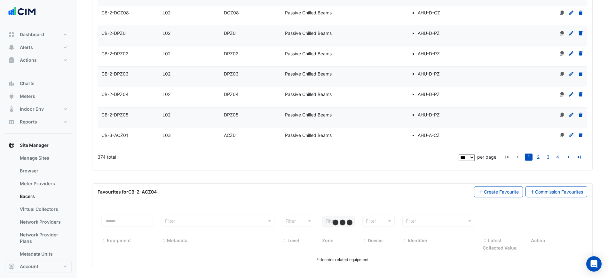
scroll to position [2081, 0]
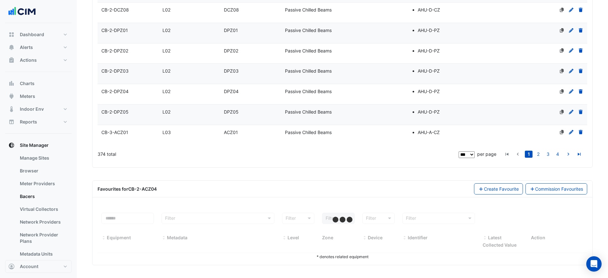
select select "***"
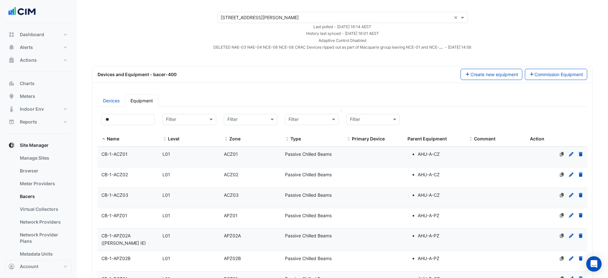
scroll to position [0, 0]
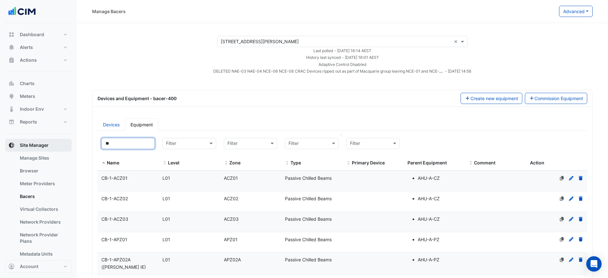
drag, startPoint x: 141, startPoint y: 142, endPoint x: 71, endPoint y: 144, distance: 70.4
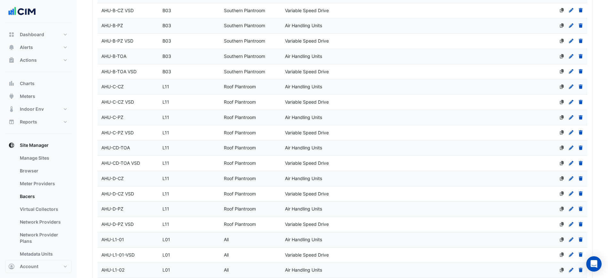
scroll to position [280, 0]
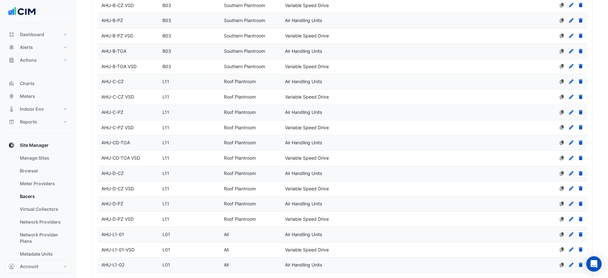
type input "***"
click at [131, 174] on div "AHU-D-CZ" at bounding box center [128, 173] width 61 height 7
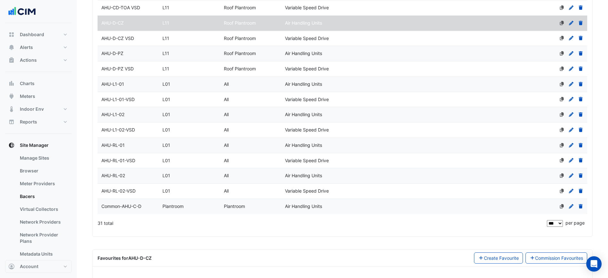
scroll to position [499, 0]
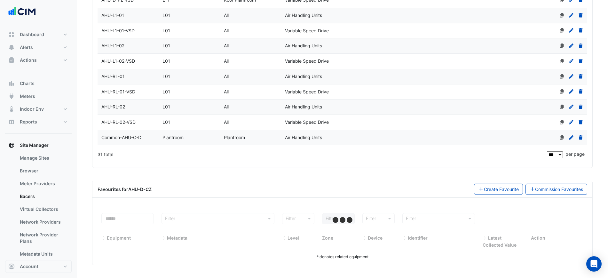
select select "***"
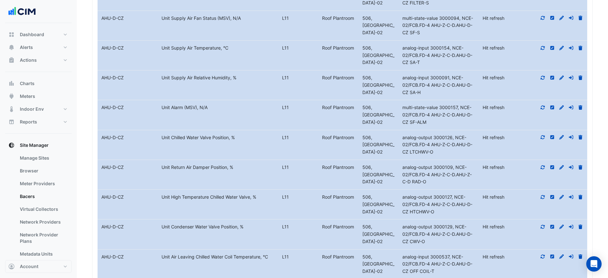
scroll to position [819, 0]
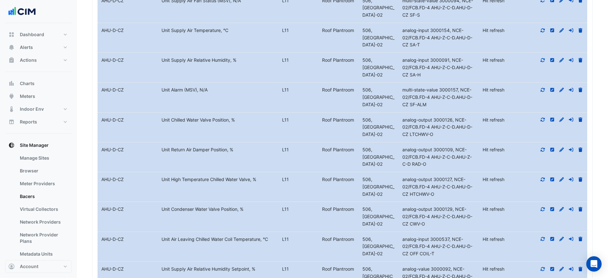
click at [247, 210] on div "Unit Condenser Water Valve Position, %" at bounding box center [218, 209] width 120 height 7
click at [546, 209] on div at bounding box center [557, 209] width 60 height 7
click at [544, 208] on icon at bounding box center [543, 209] width 6 height 4
click at [524, 215] on div "79.05 % 9 minutes ago" at bounding box center [503, 213] width 48 height 15
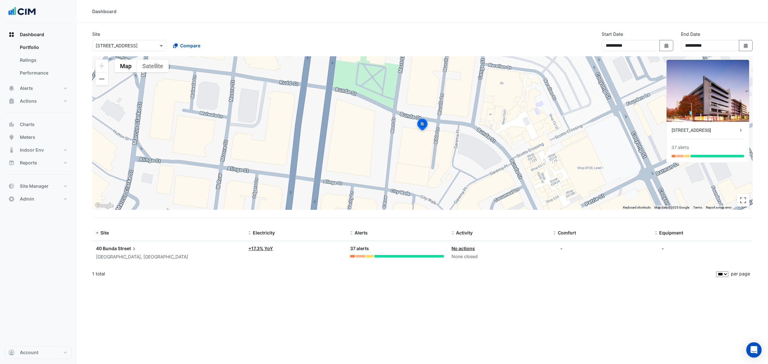
click at [26, 85] on span "Alerts" at bounding box center [26, 88] width 13 height 6
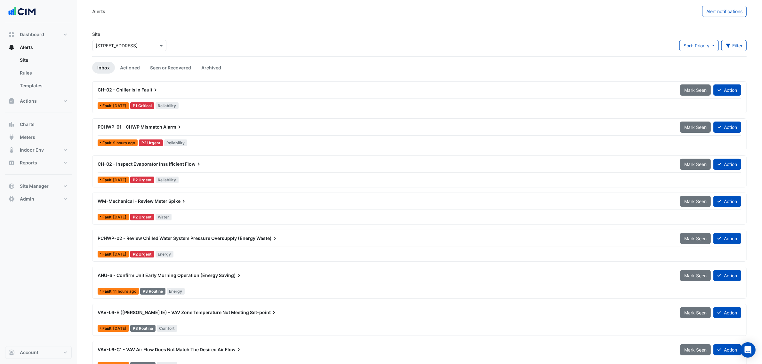
drag, startPoint x: 119, startPoint y: 34, endPoint x: 127, endPoint y: 44, distance: 12.9
click at [121, 34] on div "Site Select a Site × 40 Bunda Street" at bounding box center [129, 41] width 74 height 20
click at [127, 44] on input "text" at bounding box center [123, 46] width 54 height 7
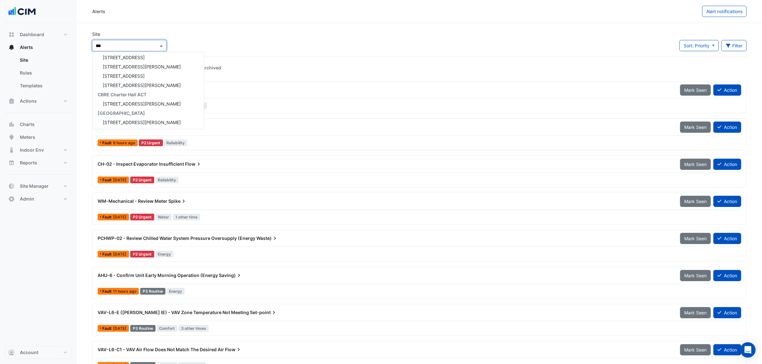
scroll to position [21, 0]
type input "****"
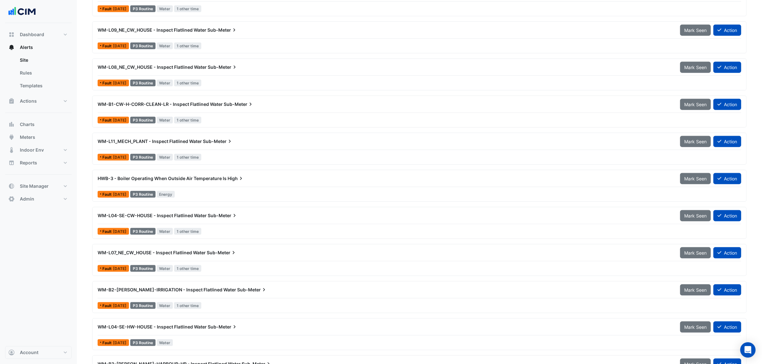
scroll to position [680, 0]
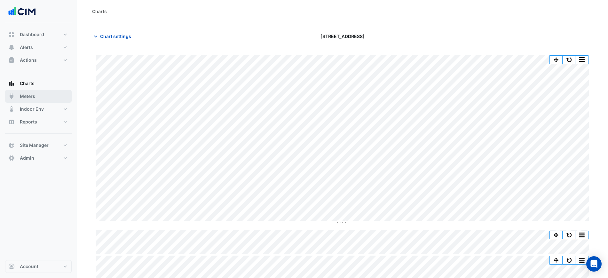
scroll to position [3, 0]
click at [46, 97] on button "Meters" at bounding box center [38, 96] width 67 height 13
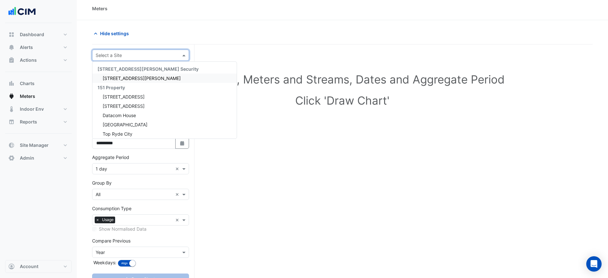
click at [133, 56] on input "text" at bounding box center [134, 55] width 77 height 7
type input "*****"
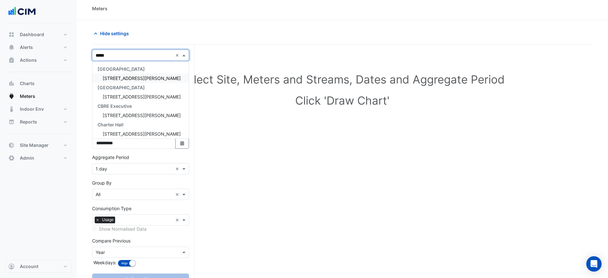
click at [141, 70] on div "[GEOGRAPHIC_DATA]" at bounding box center [140, 68] width 96 height 9
click at [140, 77] on div "[STREET_ADDRESS][PERSON_NAME]" at bounding box center [140, 78] width 96 height 9
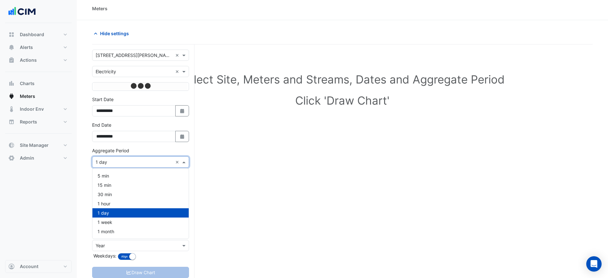
click at [114, 159] on form "**********" at bounding box center [140, 170] width 97 height 241
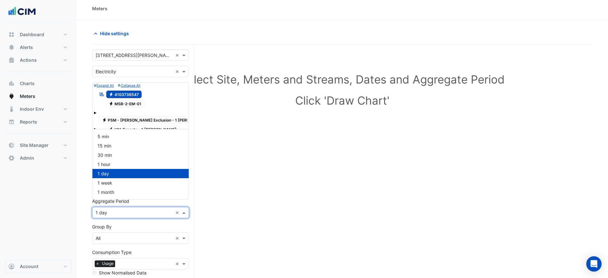
click at [115, 210] on input "text" at bounding box center [134, 213] width 77 height 7
click at [109, 165] on span "1 hour" at bounding box center [104, 164] width 13 height 5
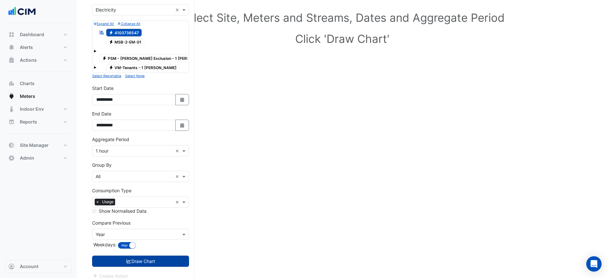
click at [161, 256] on button "Draw Chart" at bounding box center [140, 261] width 97 height 11
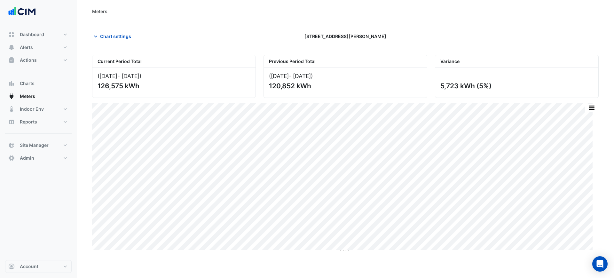
click at [519, 43] on div "Chart settings [STREET_ADDRESS][PERSON_NAME]" at bounding box center [345, 39] width 507 height 17
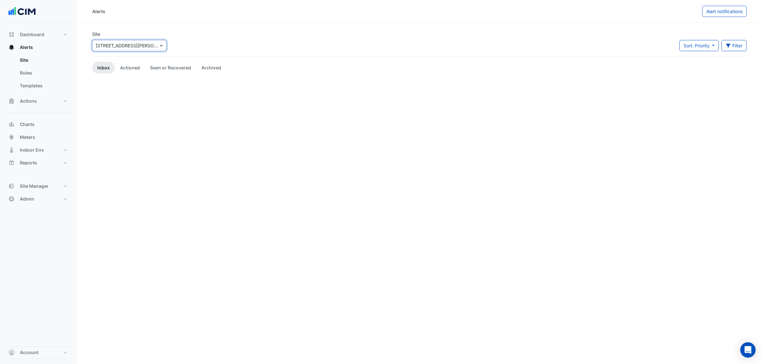
scroll to position [680, 0]
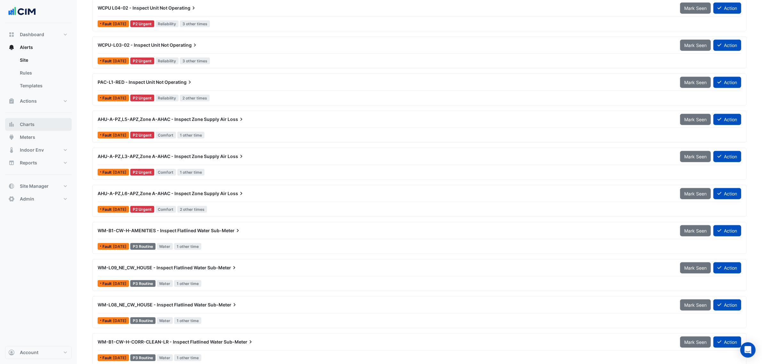
click at [47, 119] on button "Charts" at bounding box center [38, 124] width 67 height 13
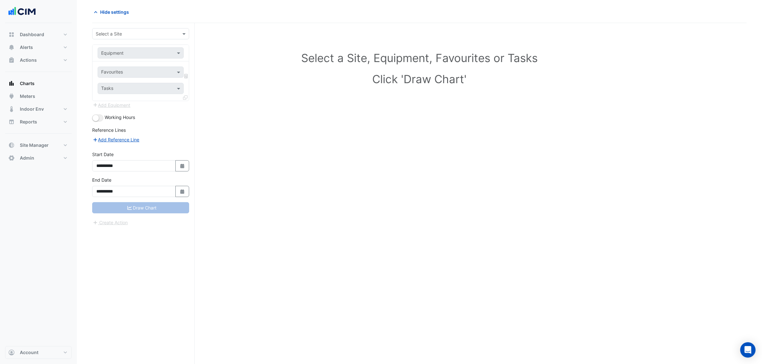
scroll to position [24, 0]
click at [146, 37] on div "Select a Site" at bounding box center [135, 33] width 86 height 7
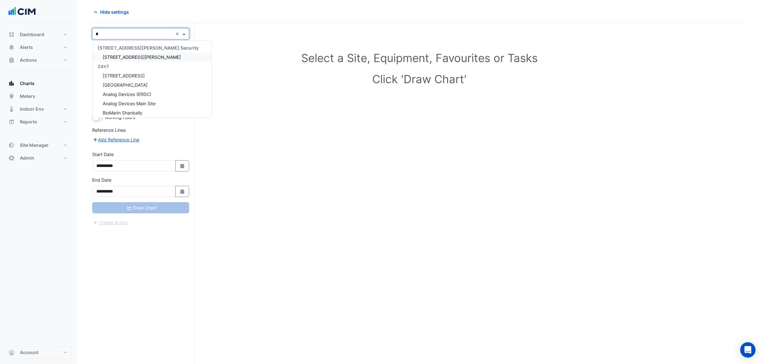
type input "**"
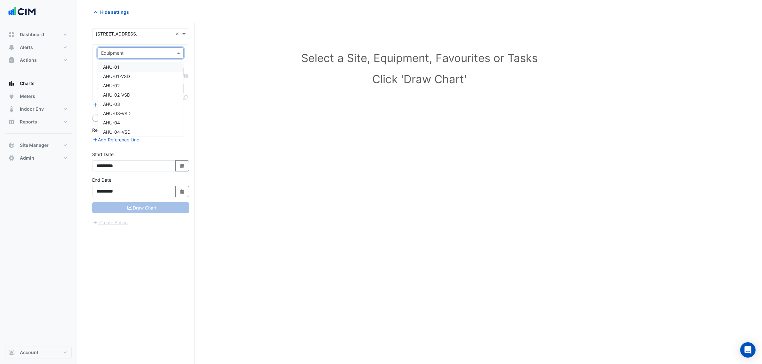
click at [152, 52] on input "text" at bounding box center [134, 53] width 66 height 7
click at [133, 27] on div "**********" at bounding box center [143, 193] width 102 height 341
click at [130, 34] on input "text" at bounding box center [134, 34] width 77 height 7
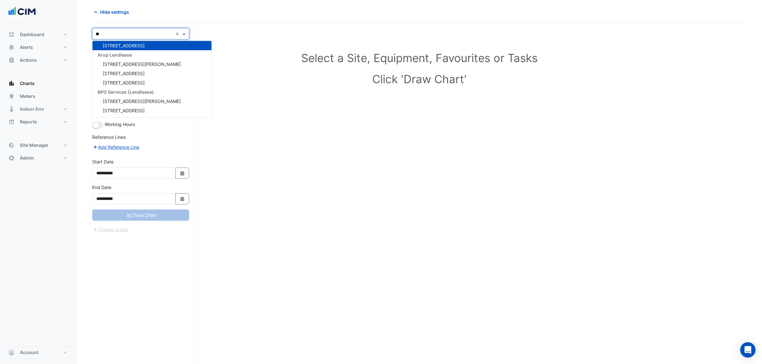
scroll to position [12, 0]
type input "****"
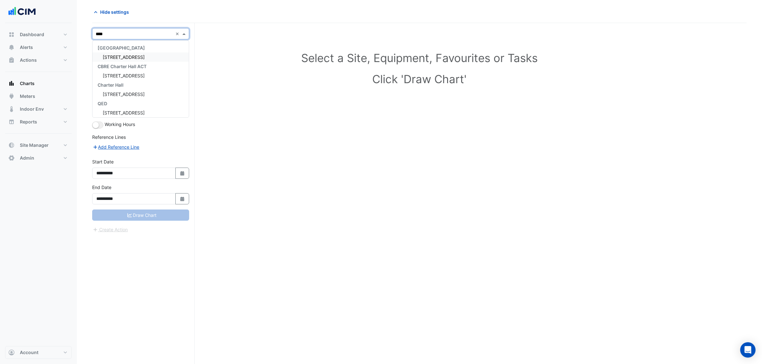
click at [135, 60] on div "[STREET_ADDRESS]" at bounding box center [140, 56] width 96 height 9
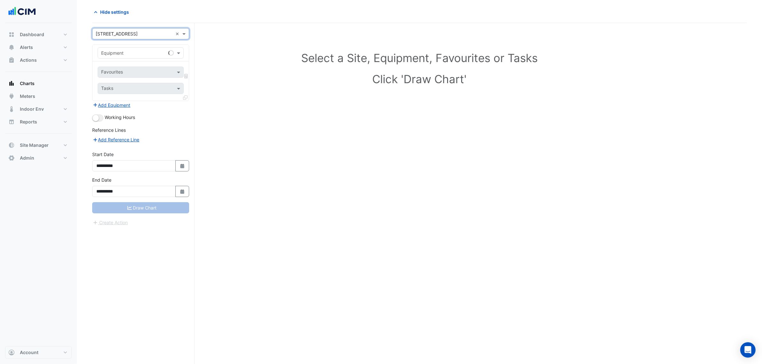
click at [135, 54] on input "text" at bounding box center [134, 53] width 66 height 7
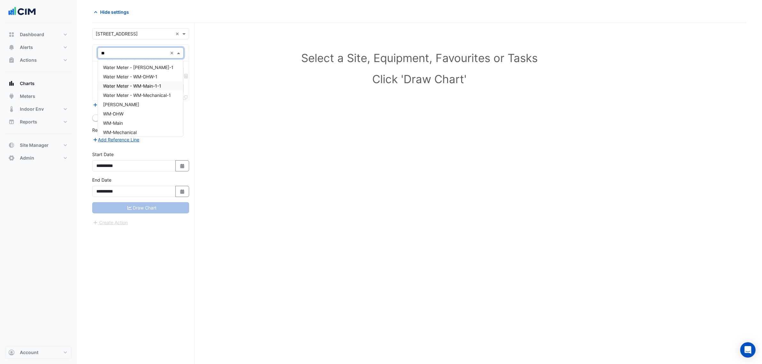
scroll to position [12, 0]
type input "**"
click at [166, 22] on div "Hide settings" at bounding box center [419, 14] width 654 height 17
